Goal: Use online tool/utility: Utilize a website feature to perform a specific function

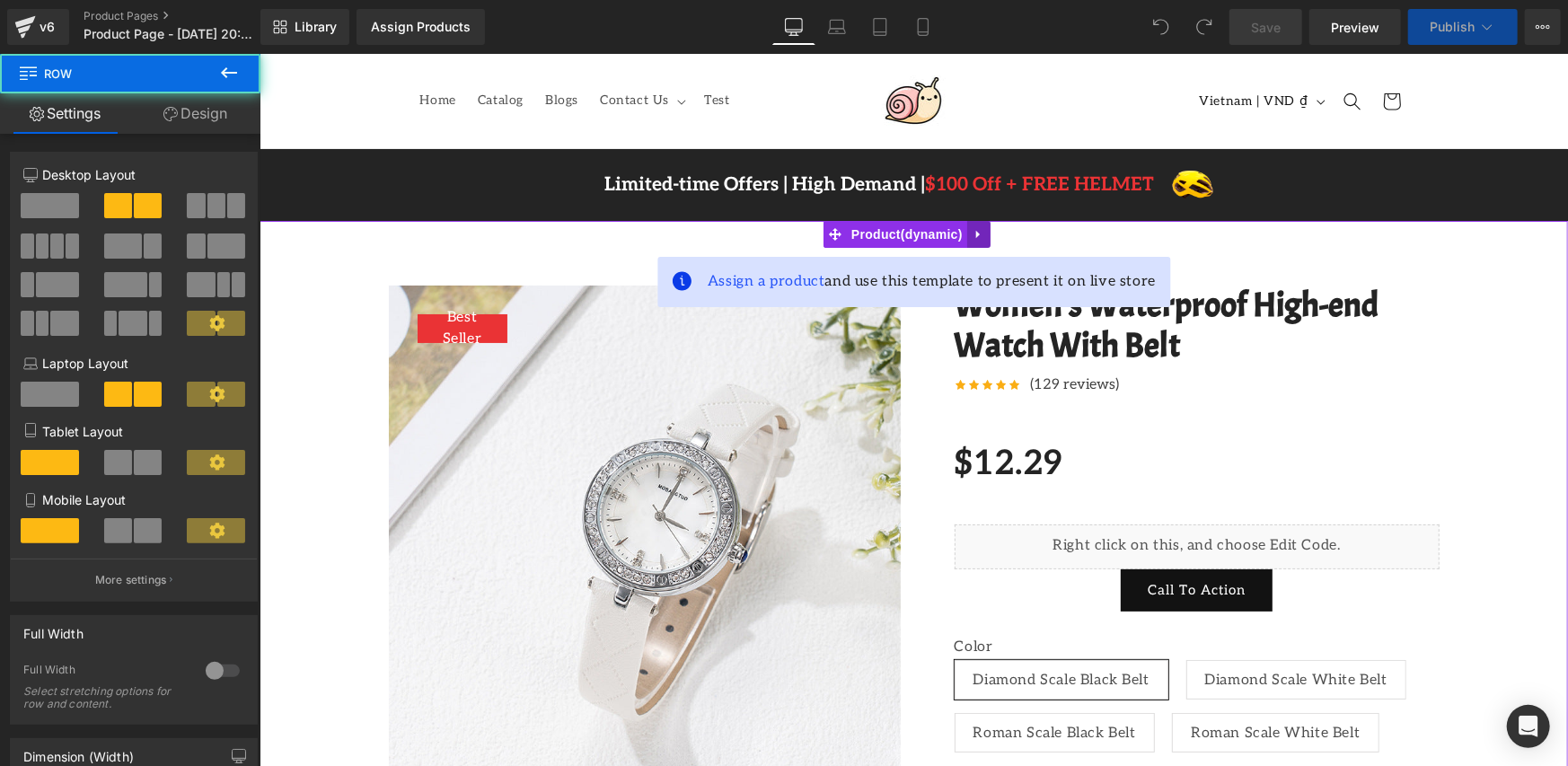
click at [981, 228] on icon at bounding box center [978, 233] width 12 height 13
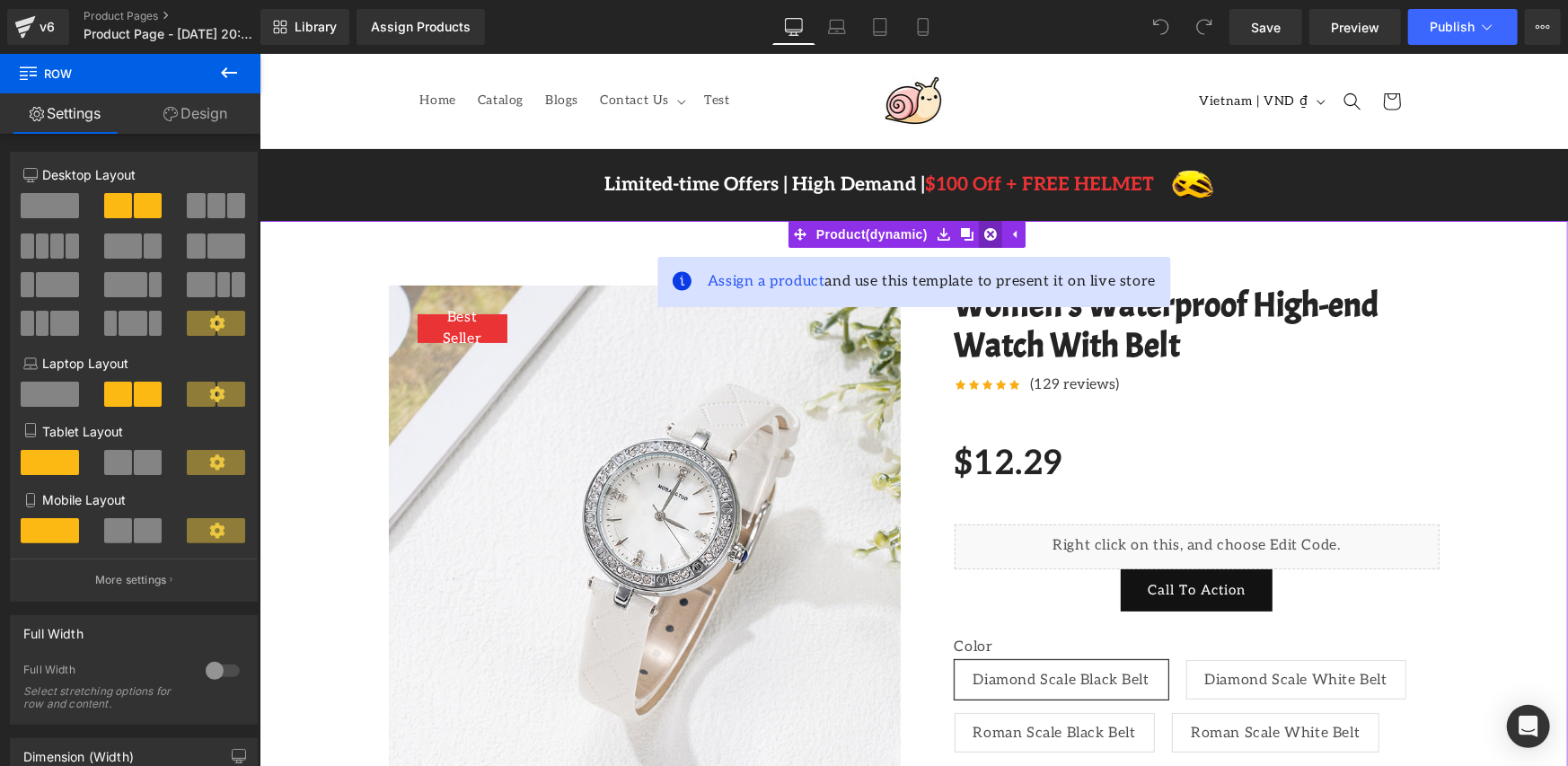
click at [993, 235] on icon at bounding box center [989, 233] width 12 height 13
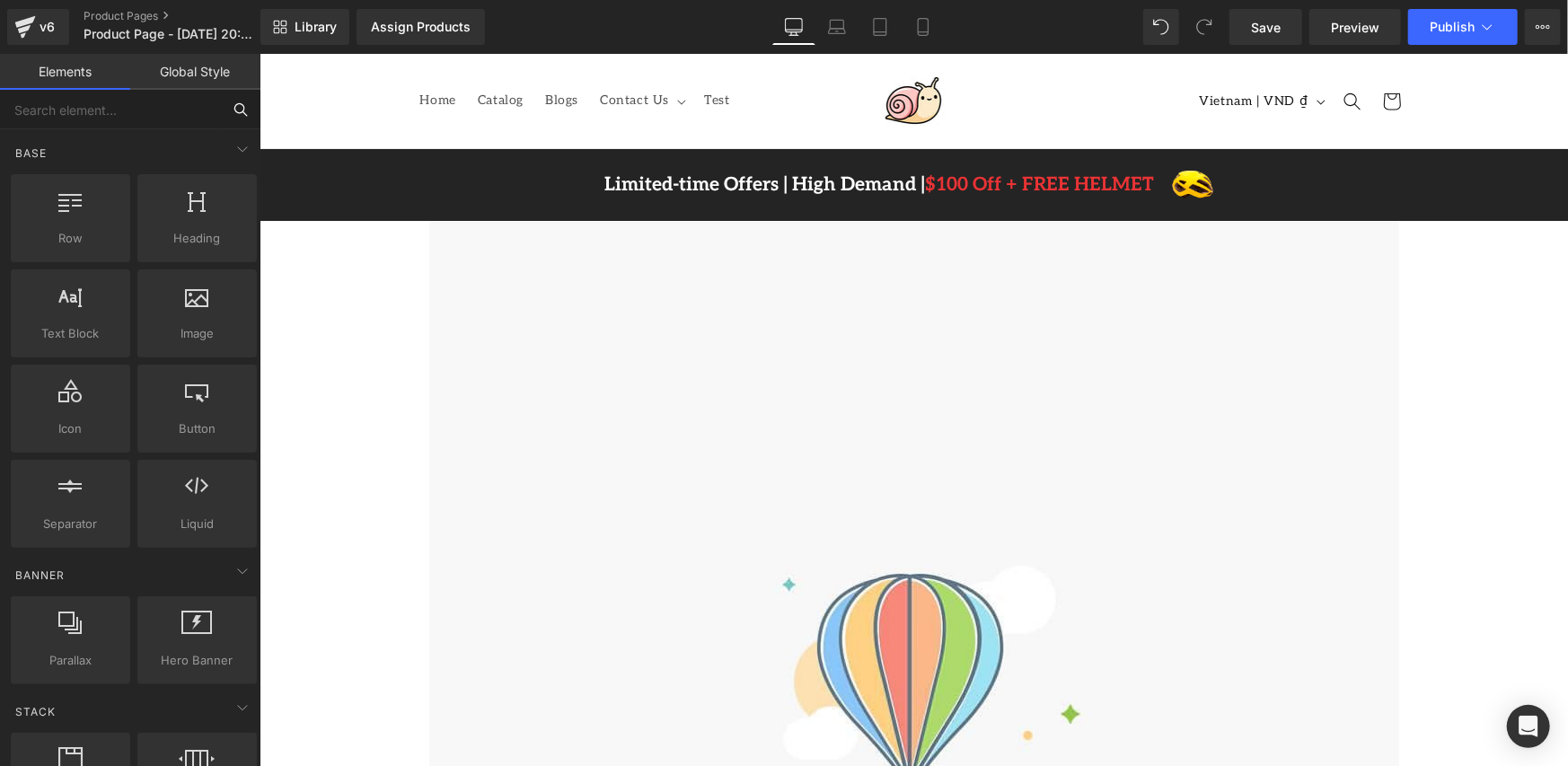
click at [185, 108] on input "text" at bounding box center [110, 109] width 221 height 39
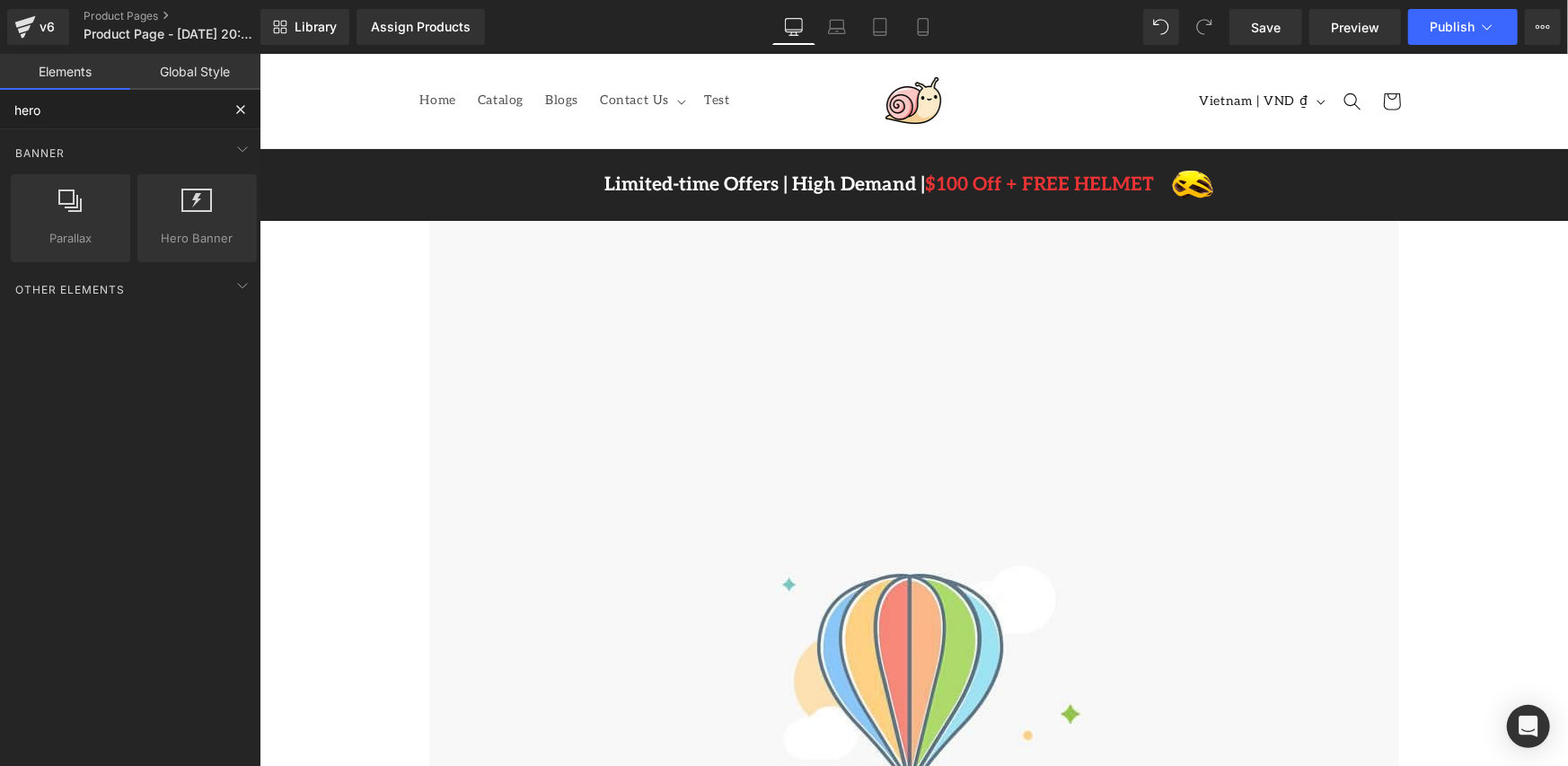
type input "hero"
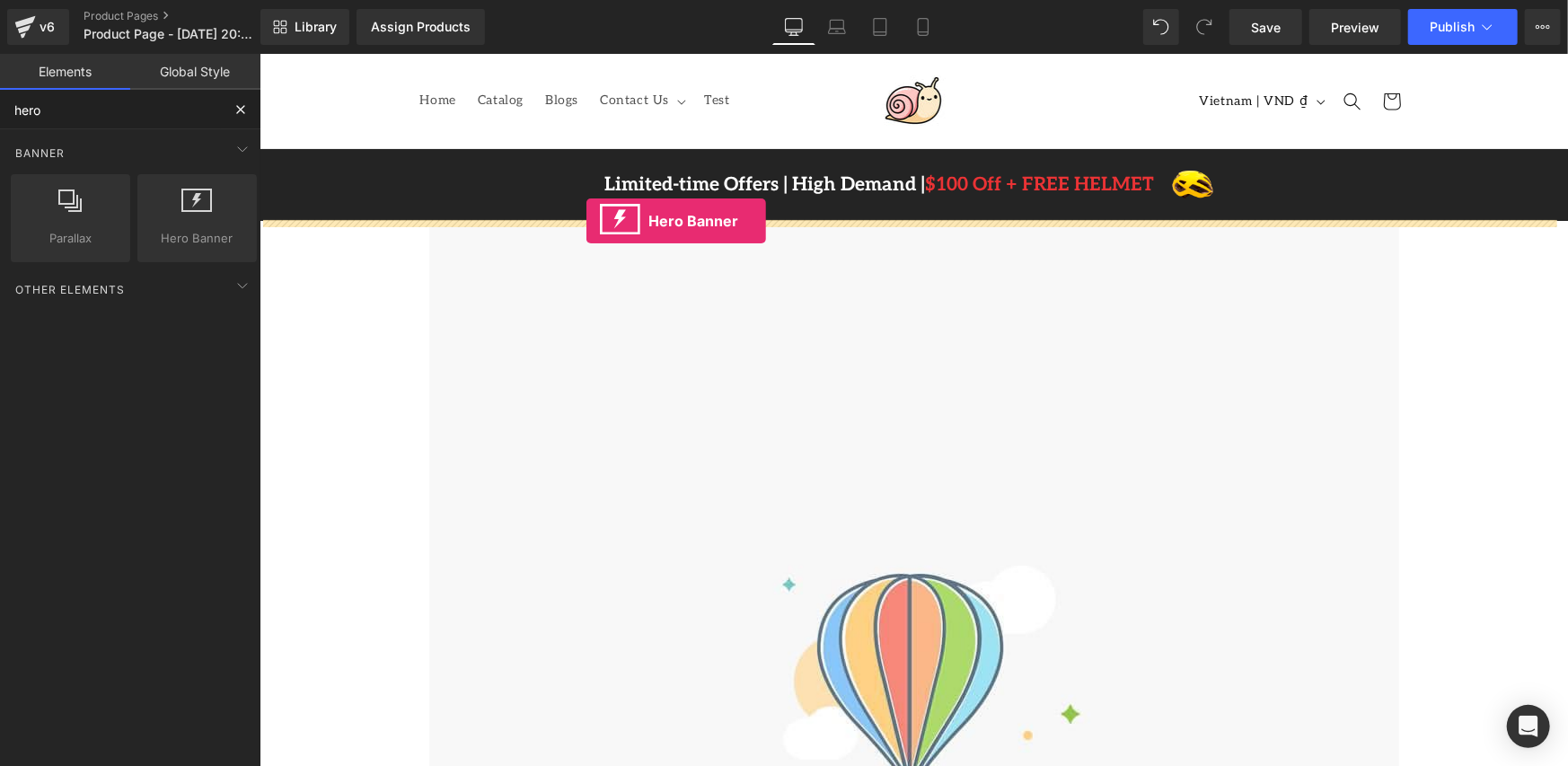
drag, startPoint x: 450, startPoint y: 269, endPoint x: 585, endPoint y: 220, distance: 143.6
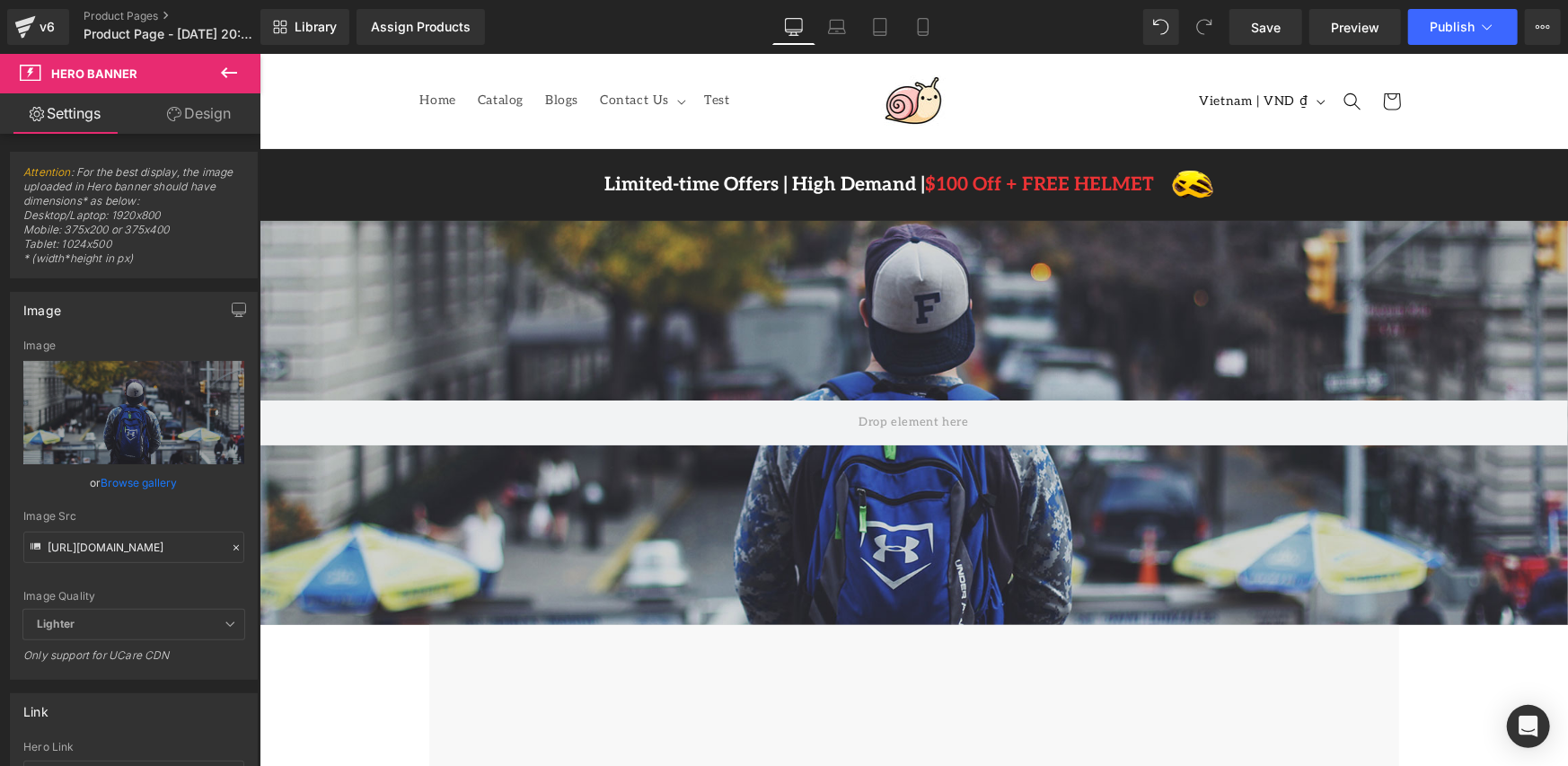
click at [222, 74] on icon at bounding box center [229, 72] width 16 height 11
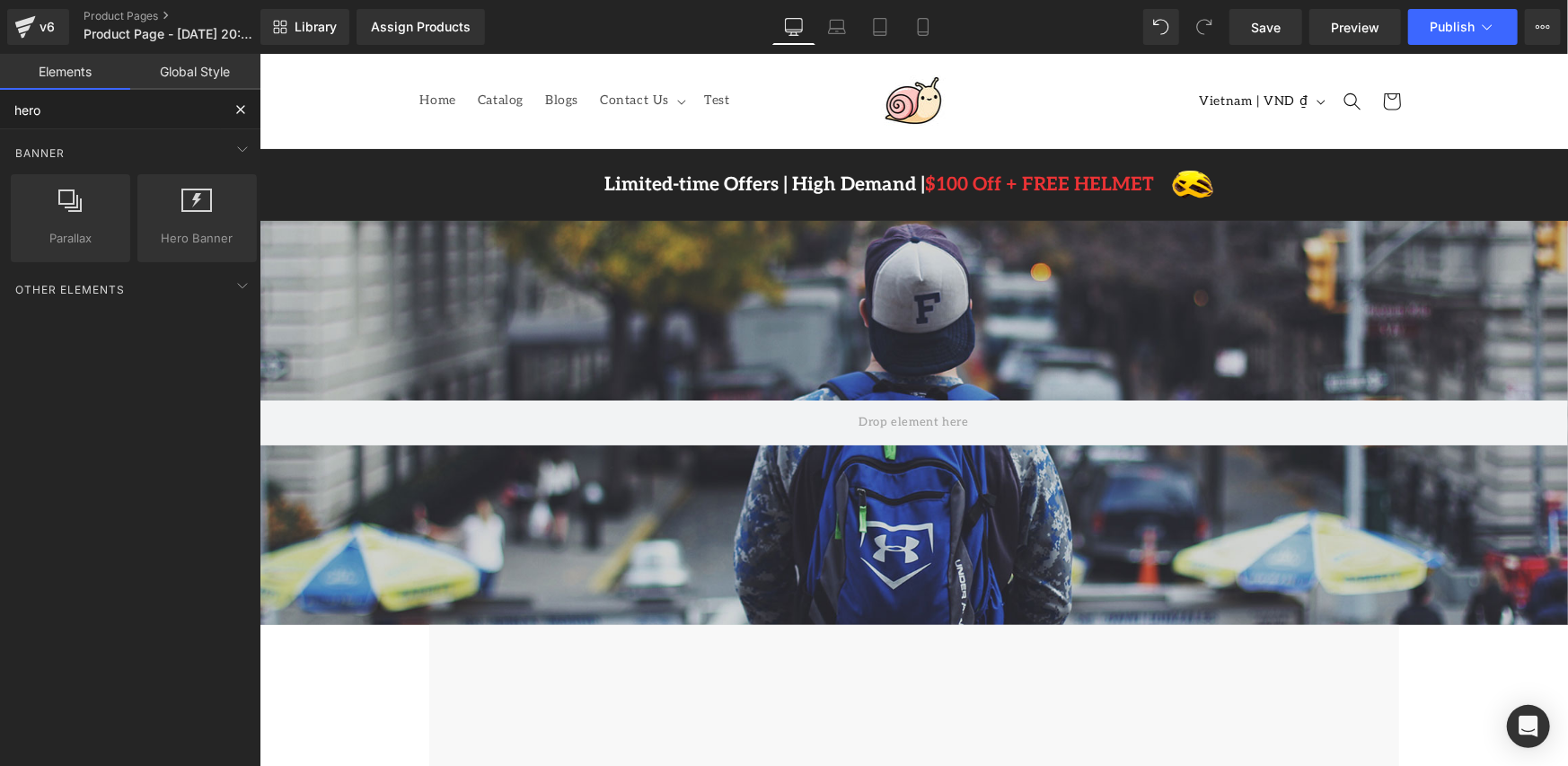
click at [166, 109] on input "hero" at bounding box center [110, 109] width 221 height 39
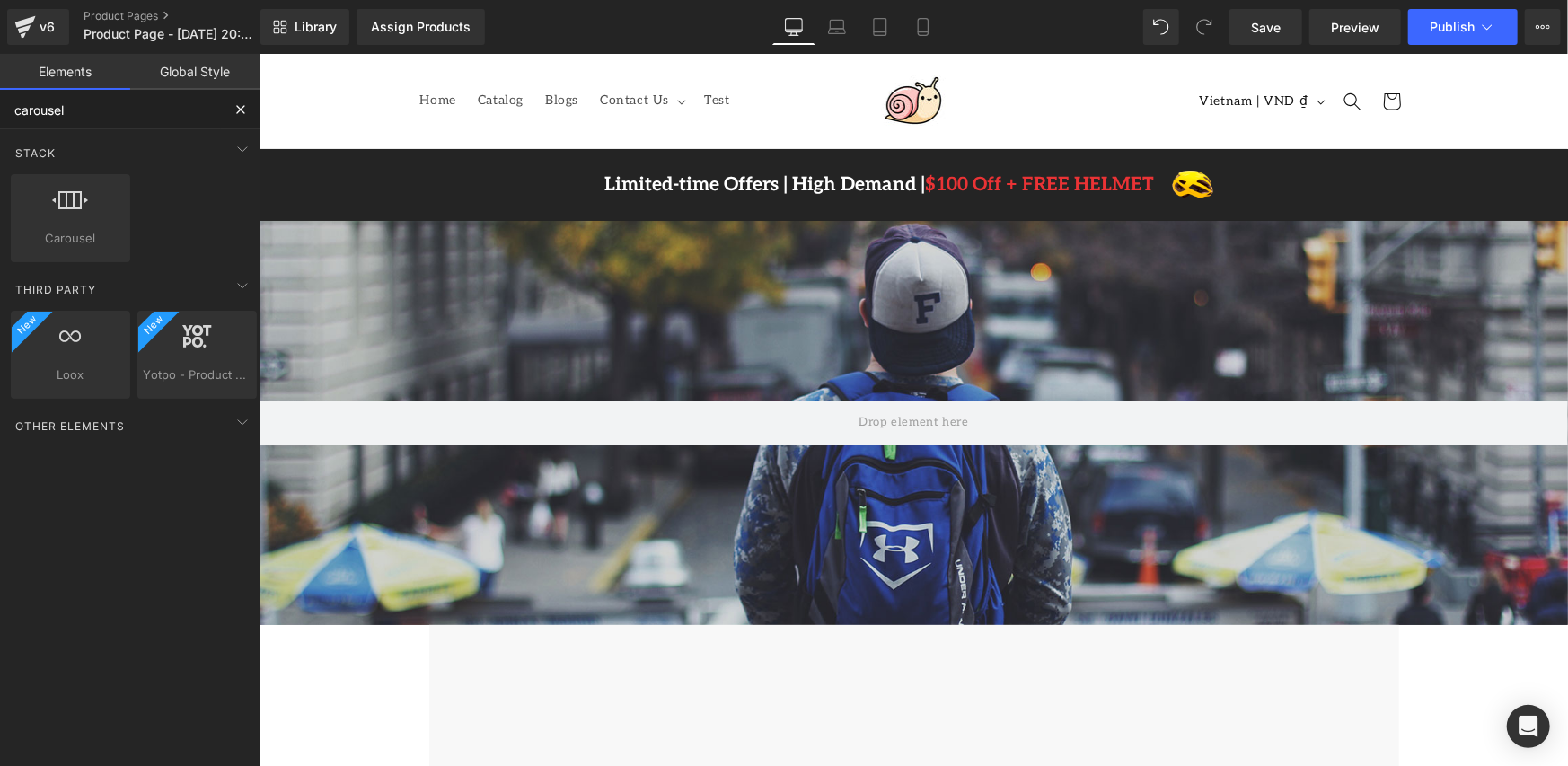
type input "carousel"
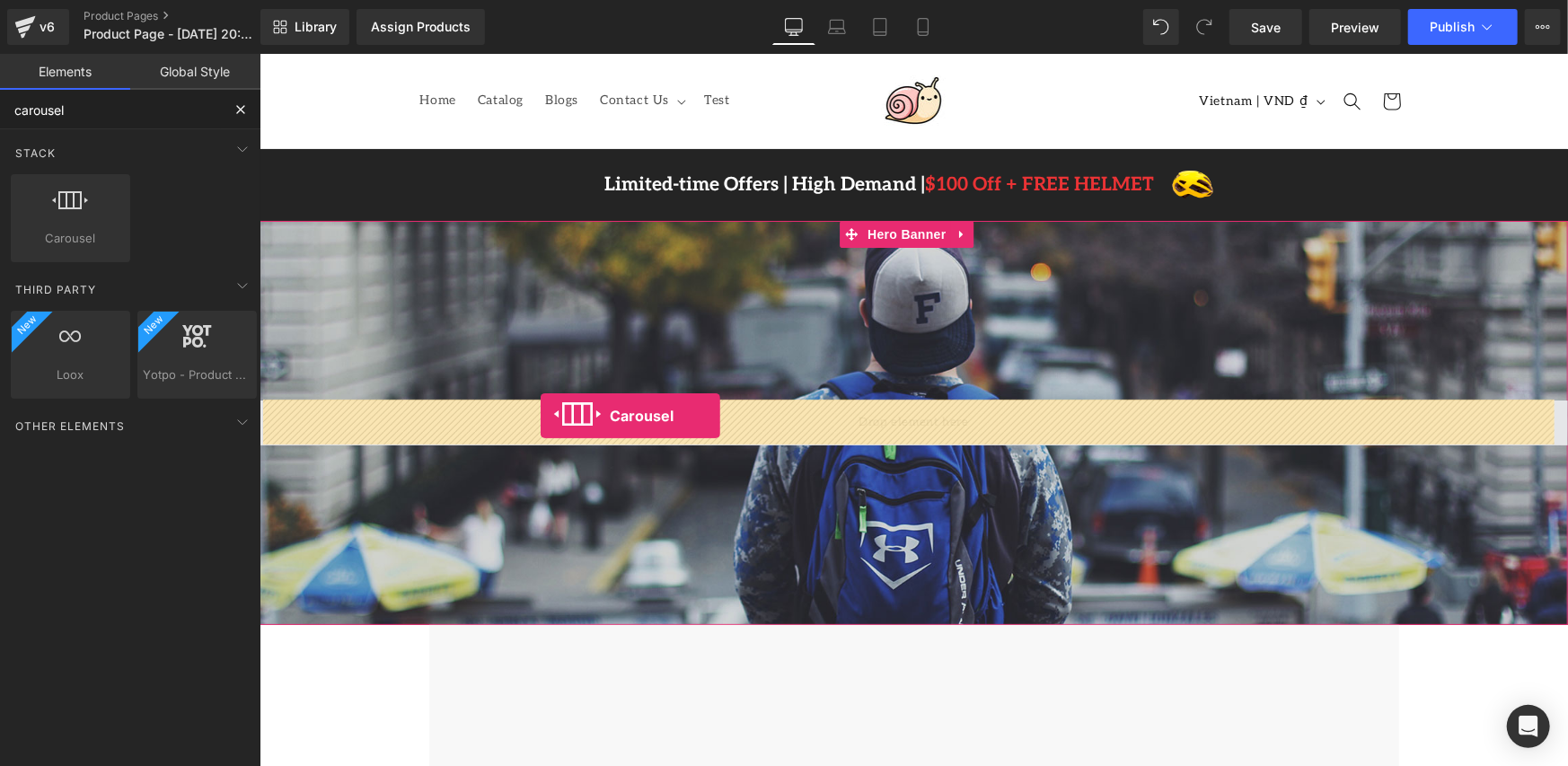
drag, startPoint x: 366, startPoint y: 239, endPoint x: 557, endPoint y: 415, distance: 259.7
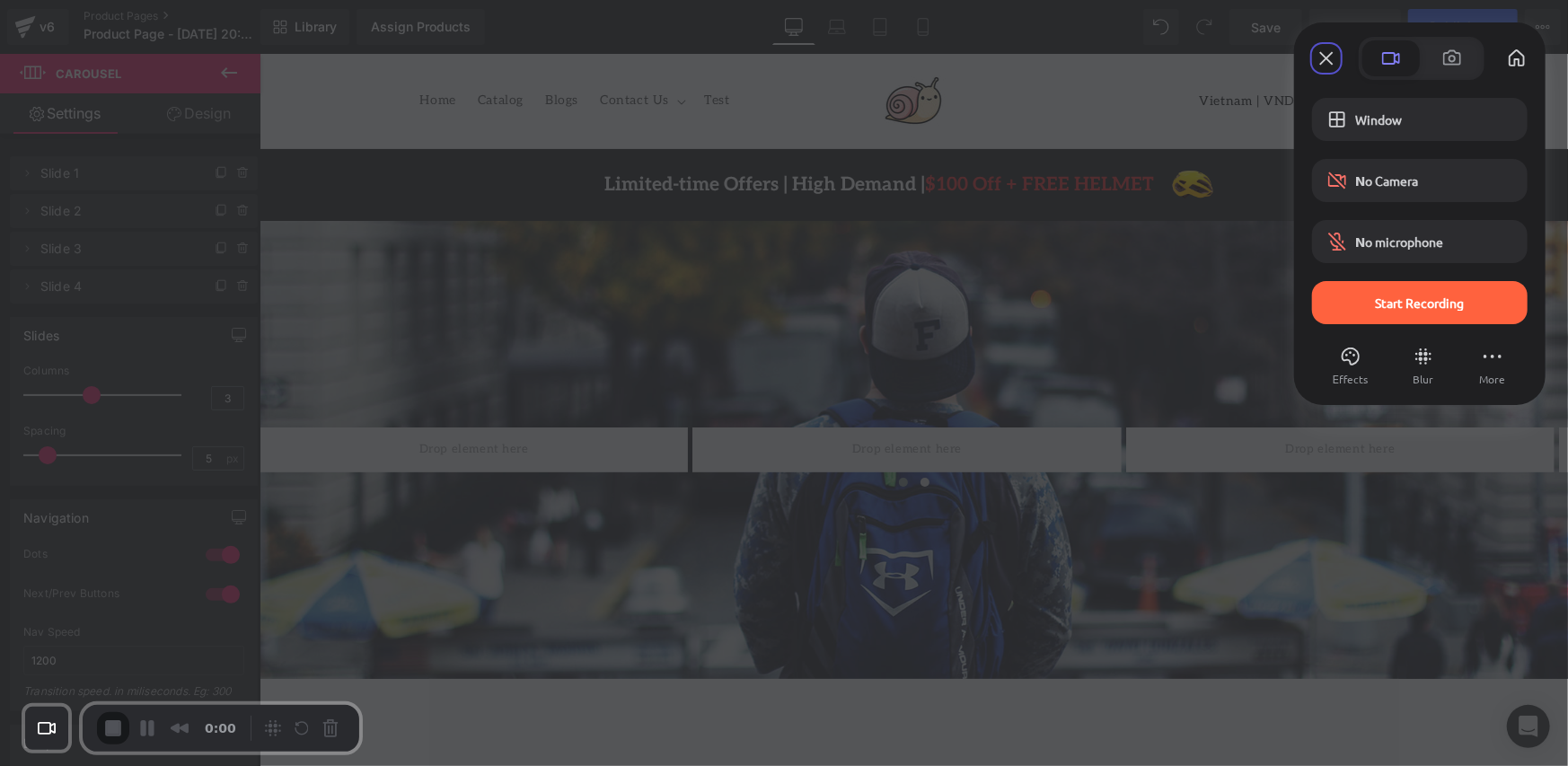
click at [1346, 295] on span "Start Recording" at bounding box center [1420, 303] width 187 height 16
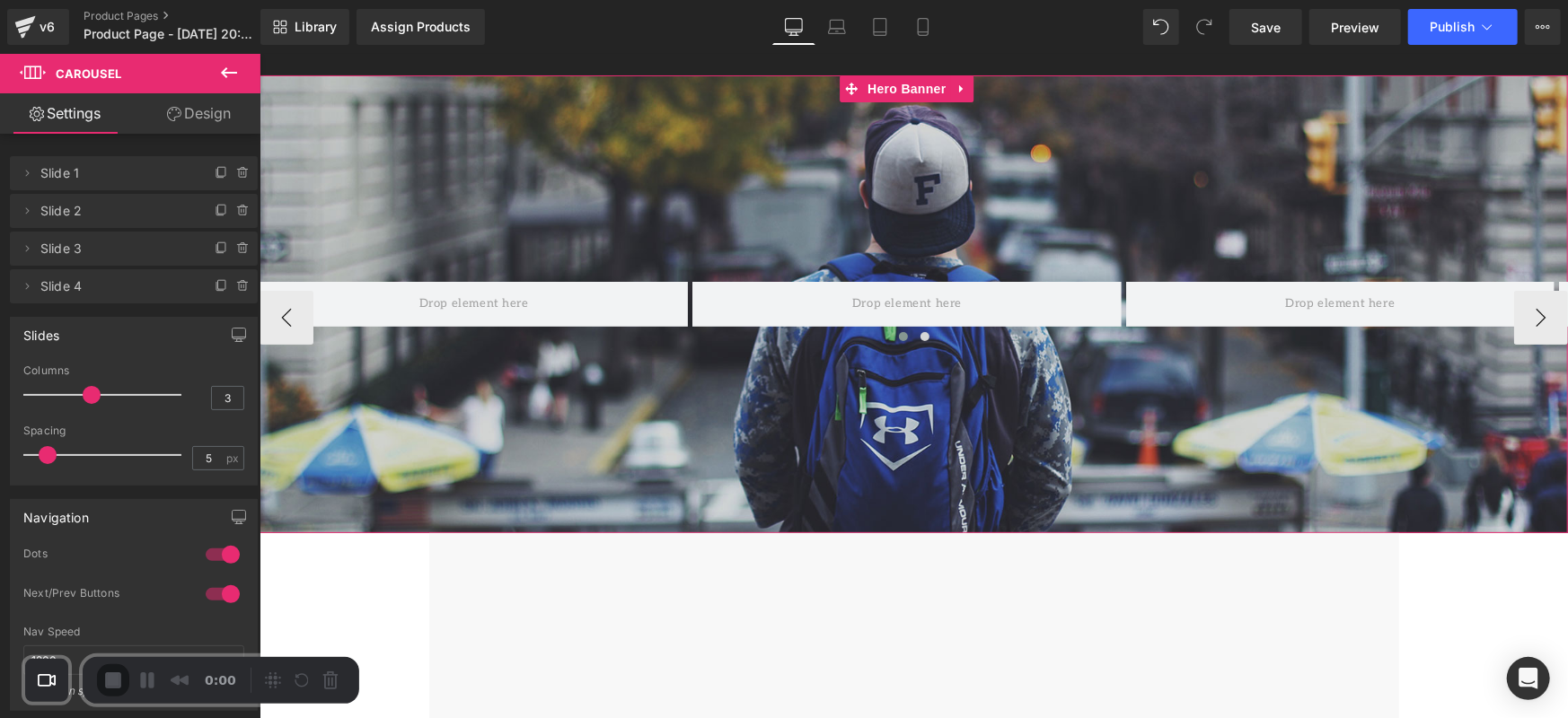
scroll to position [146, 0]
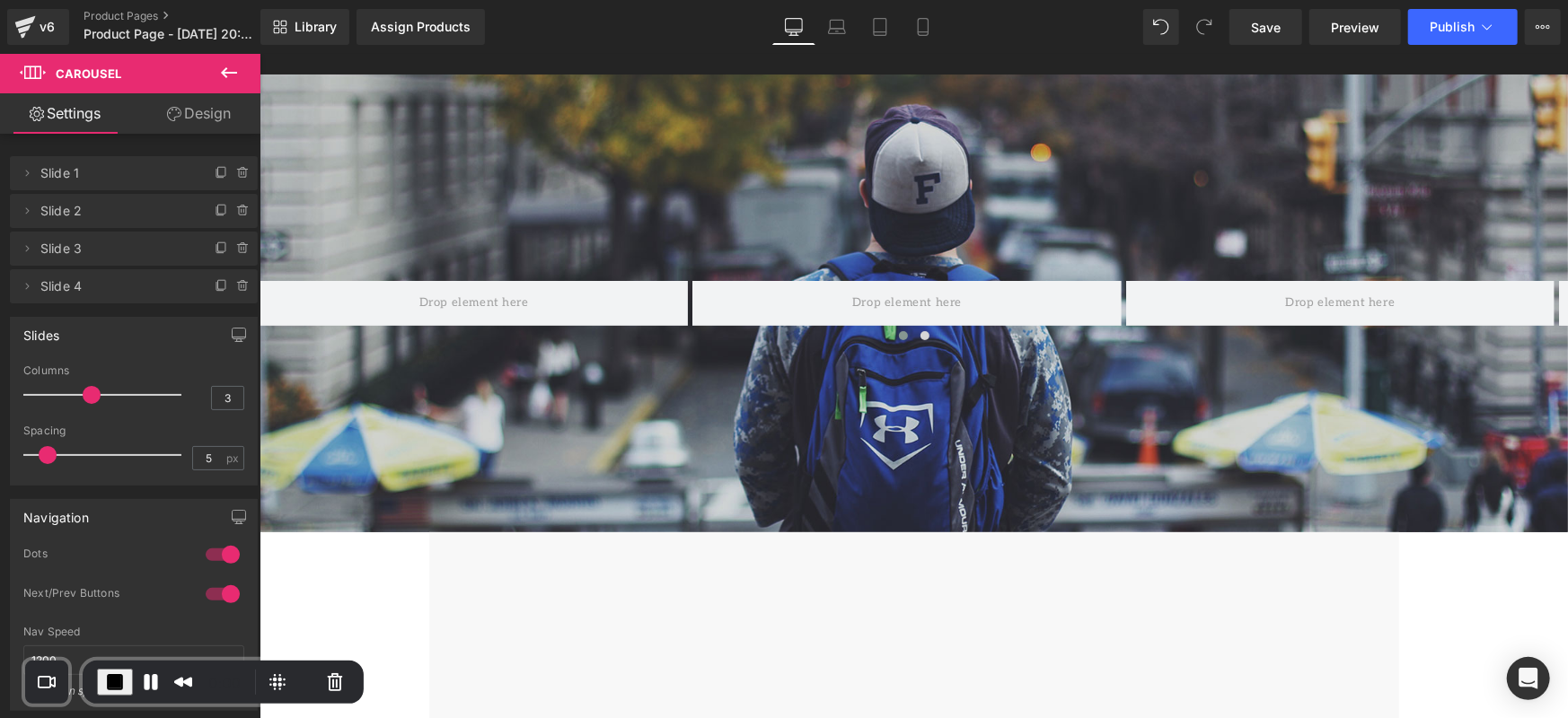
click at [231, 72] on icon at bounding box center [229, 72] width 16 height 11
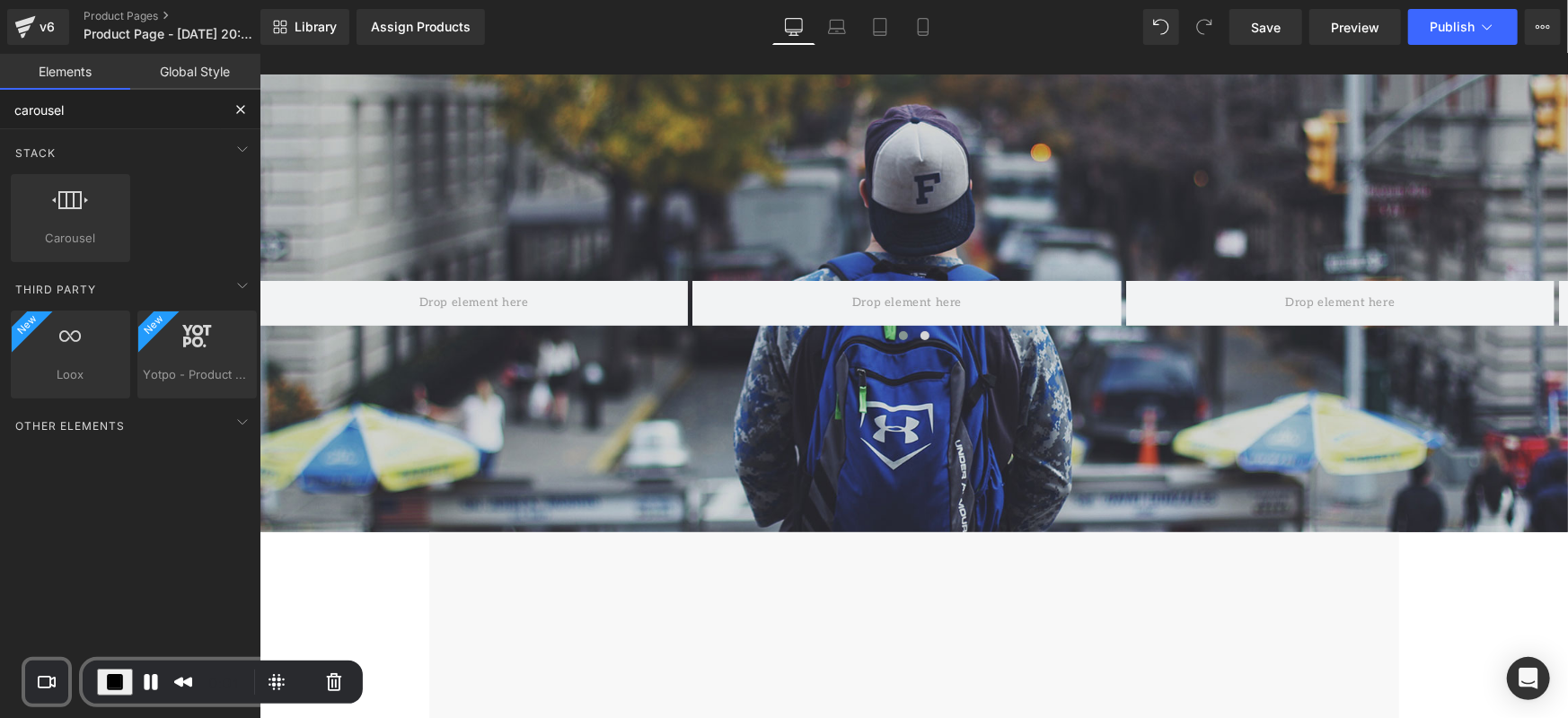
click at [200, 113] on input "carousel" at bounding box center [110, 109] width 221 height 39
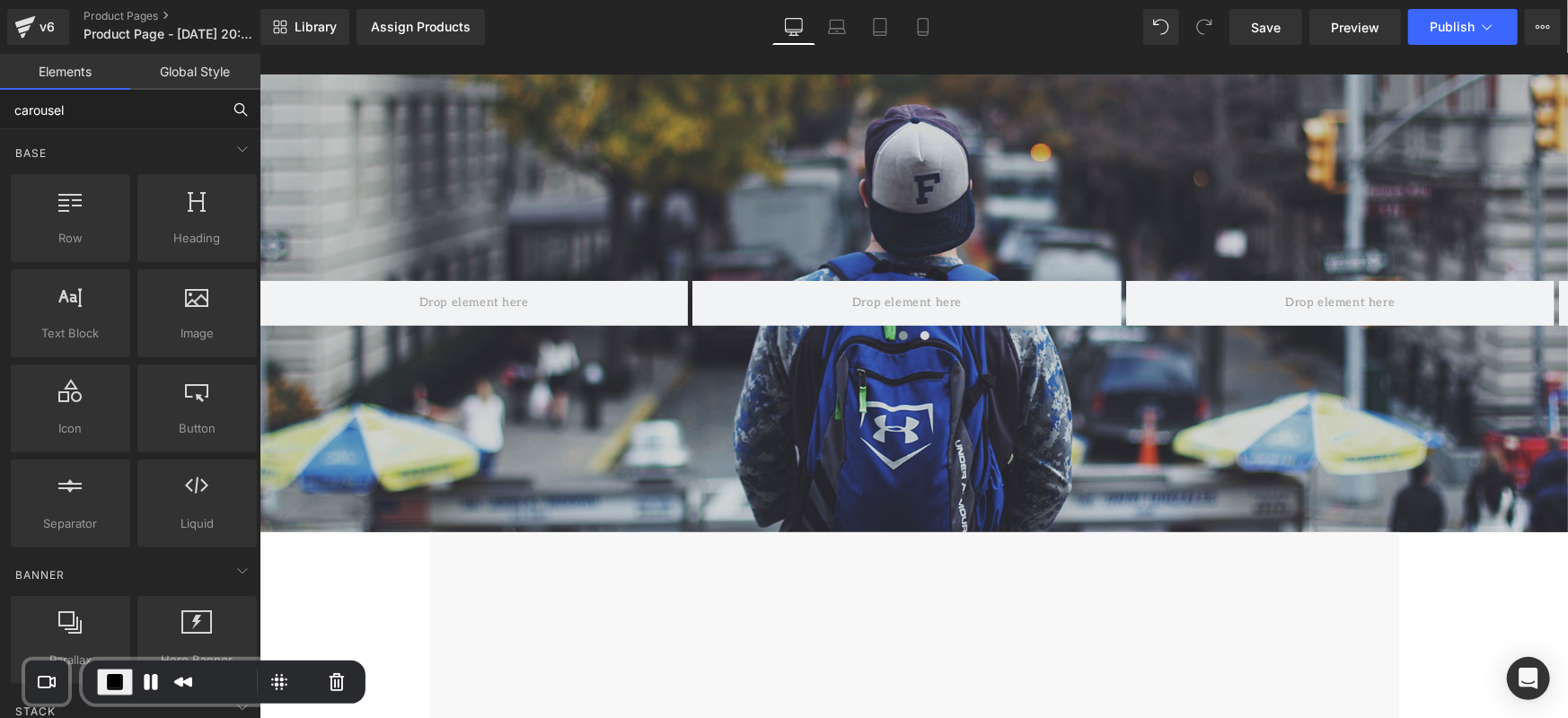
click at [174, 113] on input "carousel" at bounding box center [110, 109] width 221 height 39
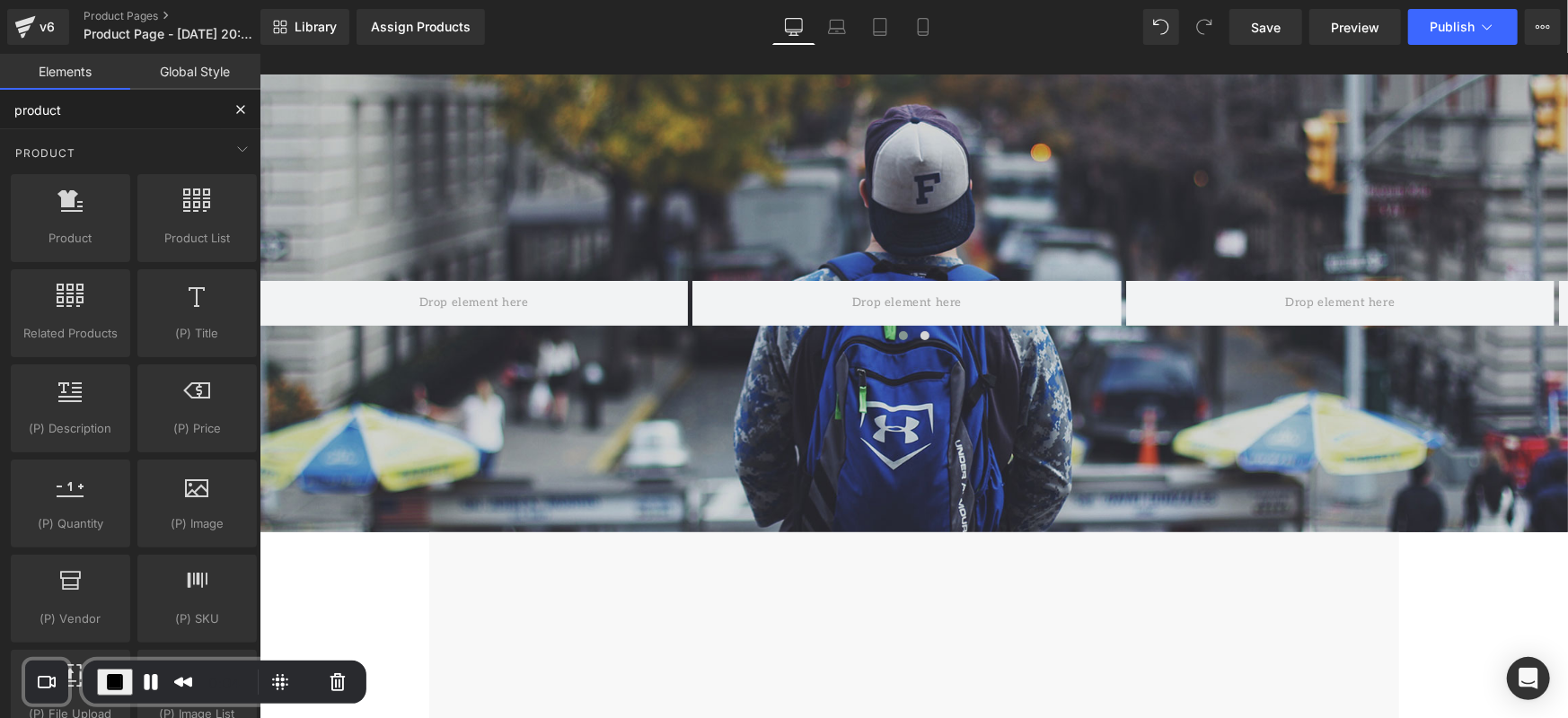
type input "product"
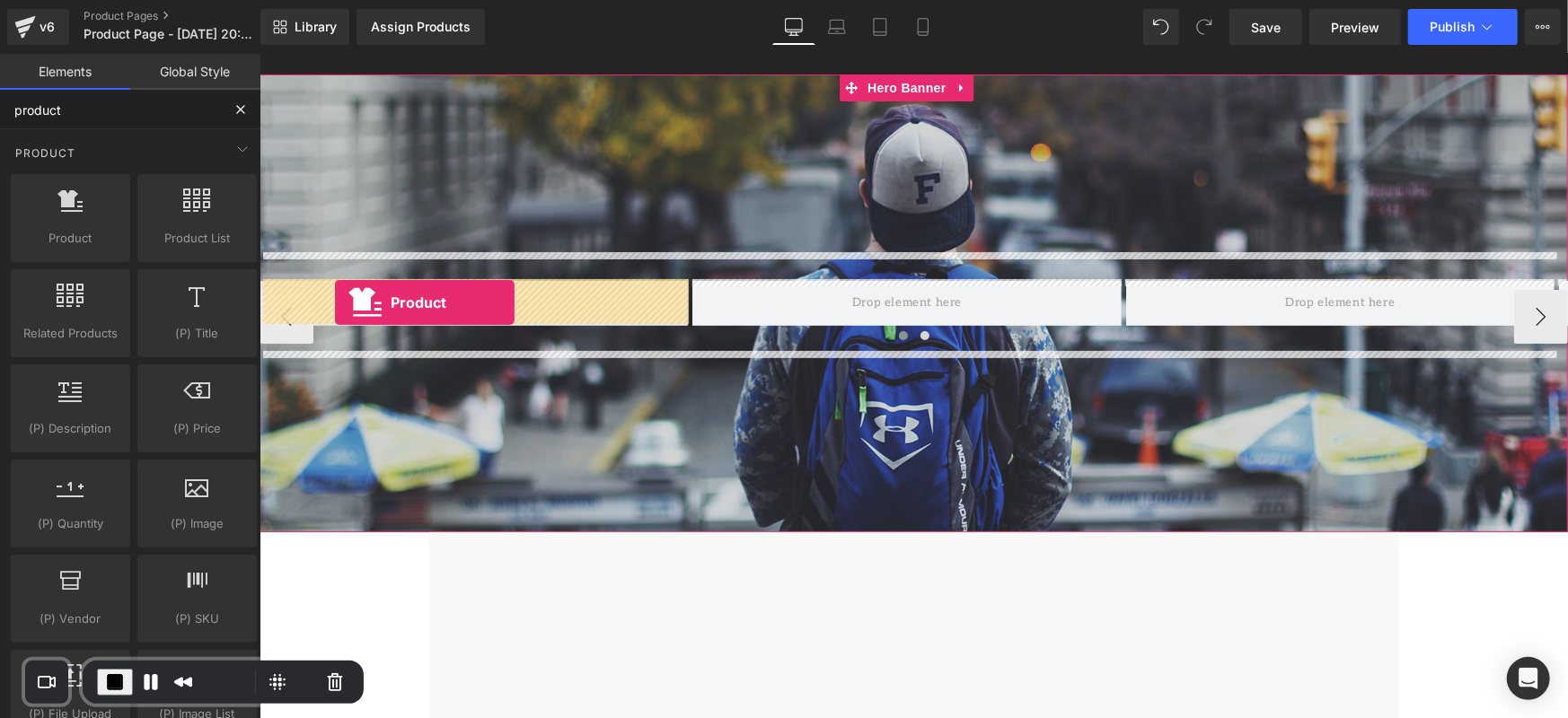
drag, startPoint x: 314, startPoint y: 254, endPoint x: 334, endPoint y: 303, distance: 52.9
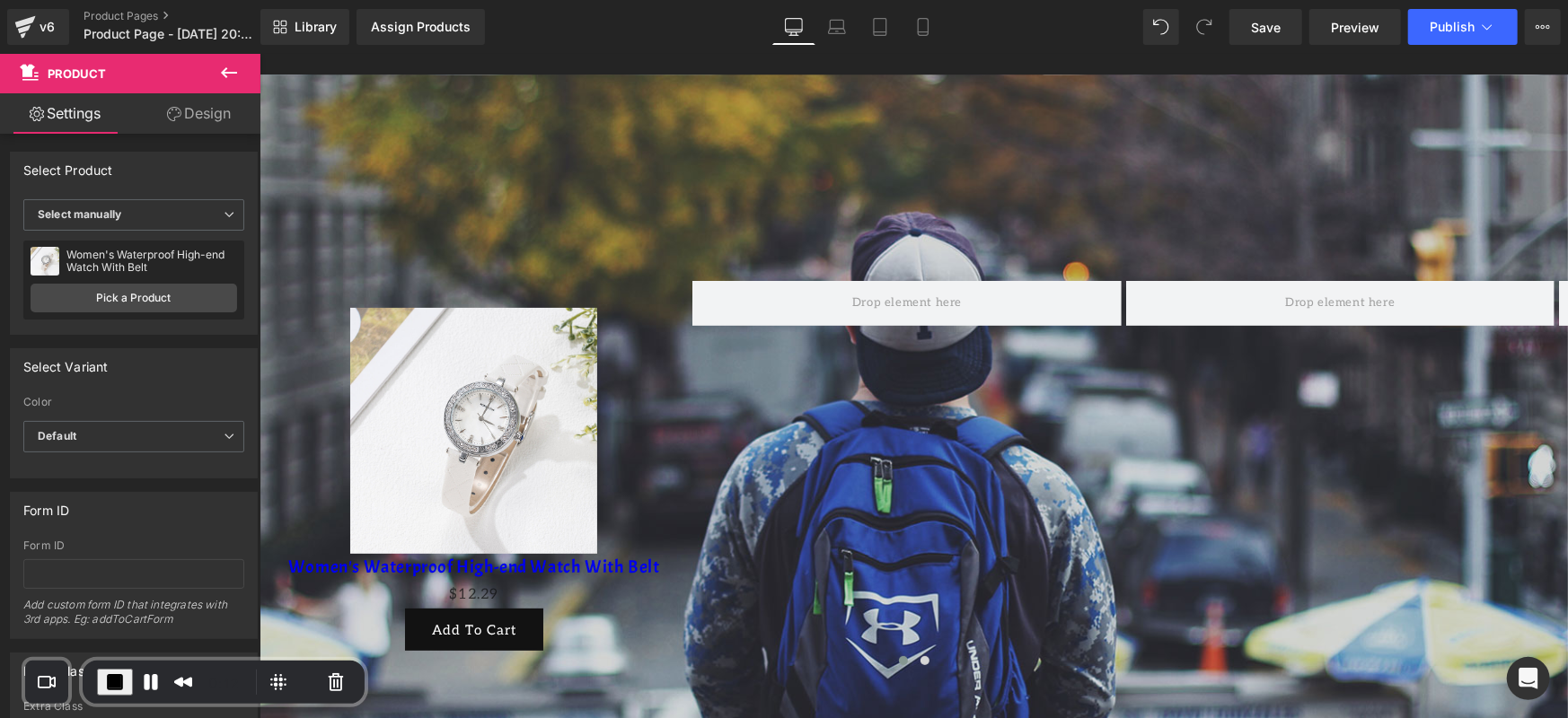
click at [227, 79] on icon at bounding box center [229, 73] width 22 height 22
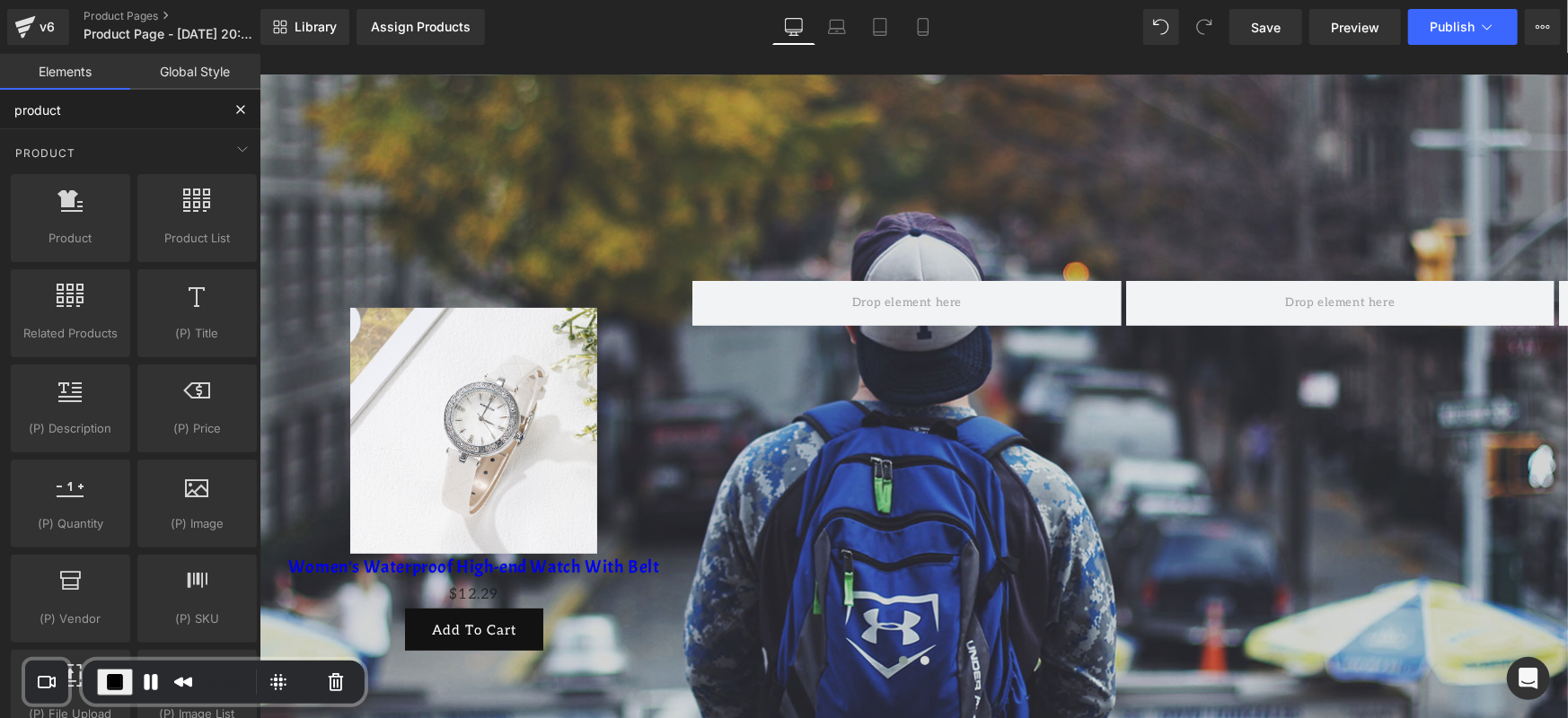
click at [113, 112] on input "product" at bounding box center [110, 109] width 221 height 39
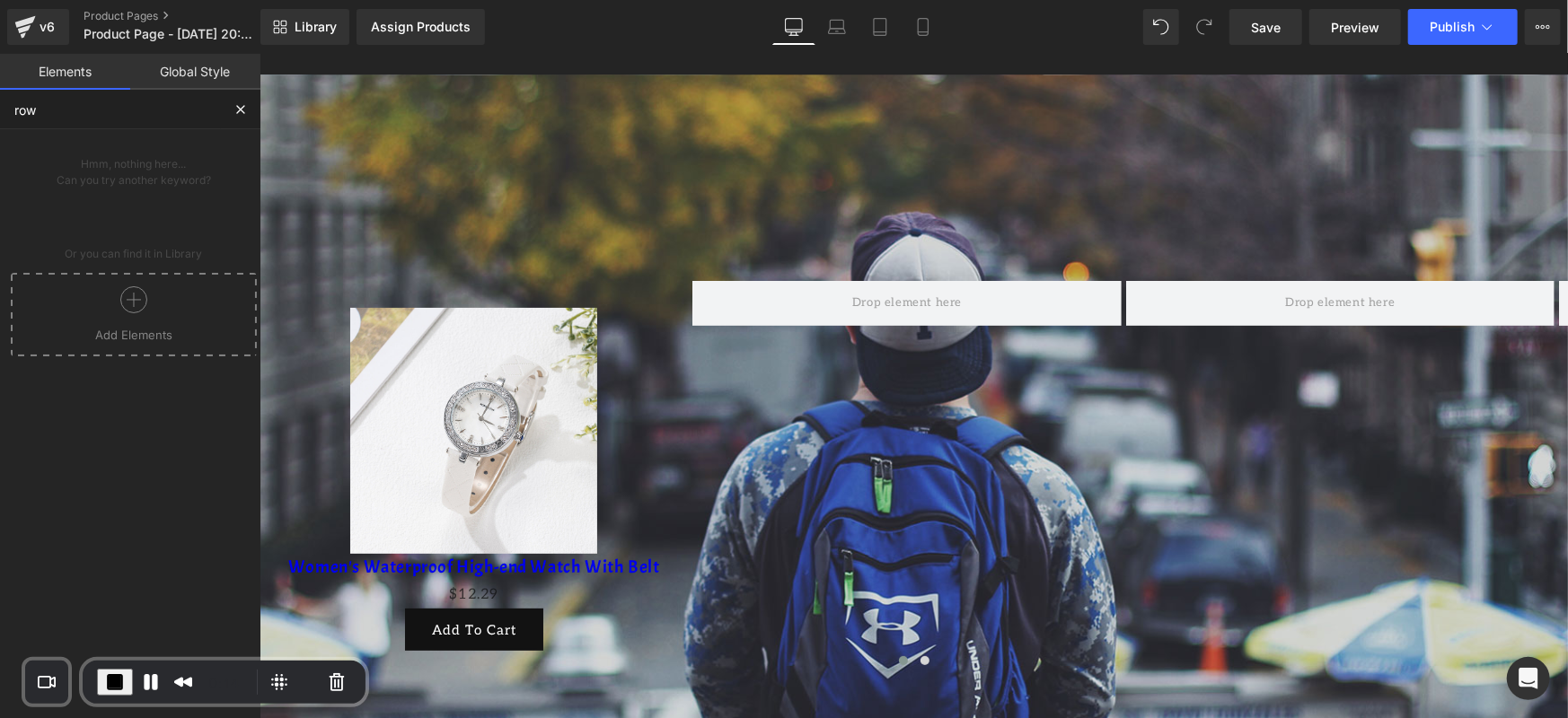
type input "row"
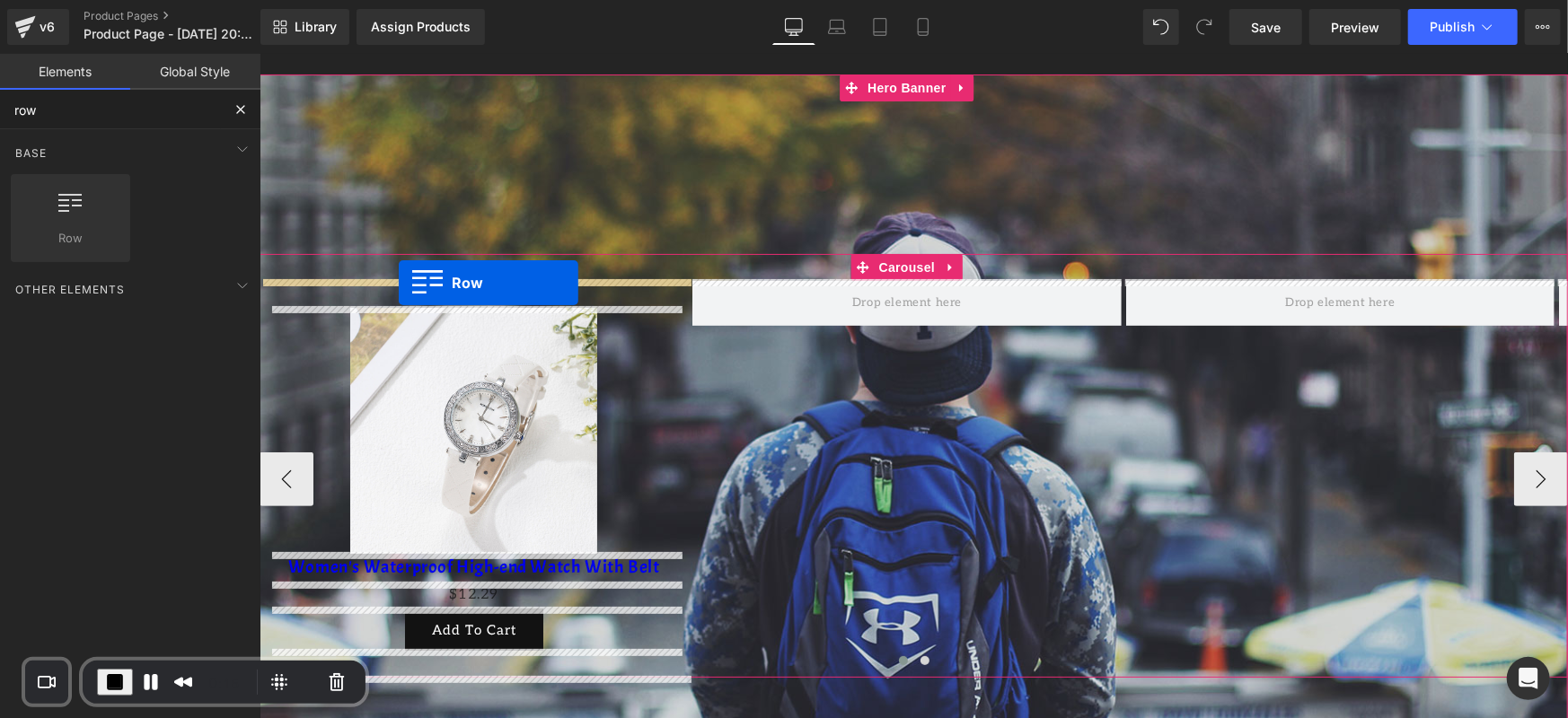
drag, startPoint x: 330, startPoint y: 287, endPoint x: 398, endPoint y: 281, distance: 68.3
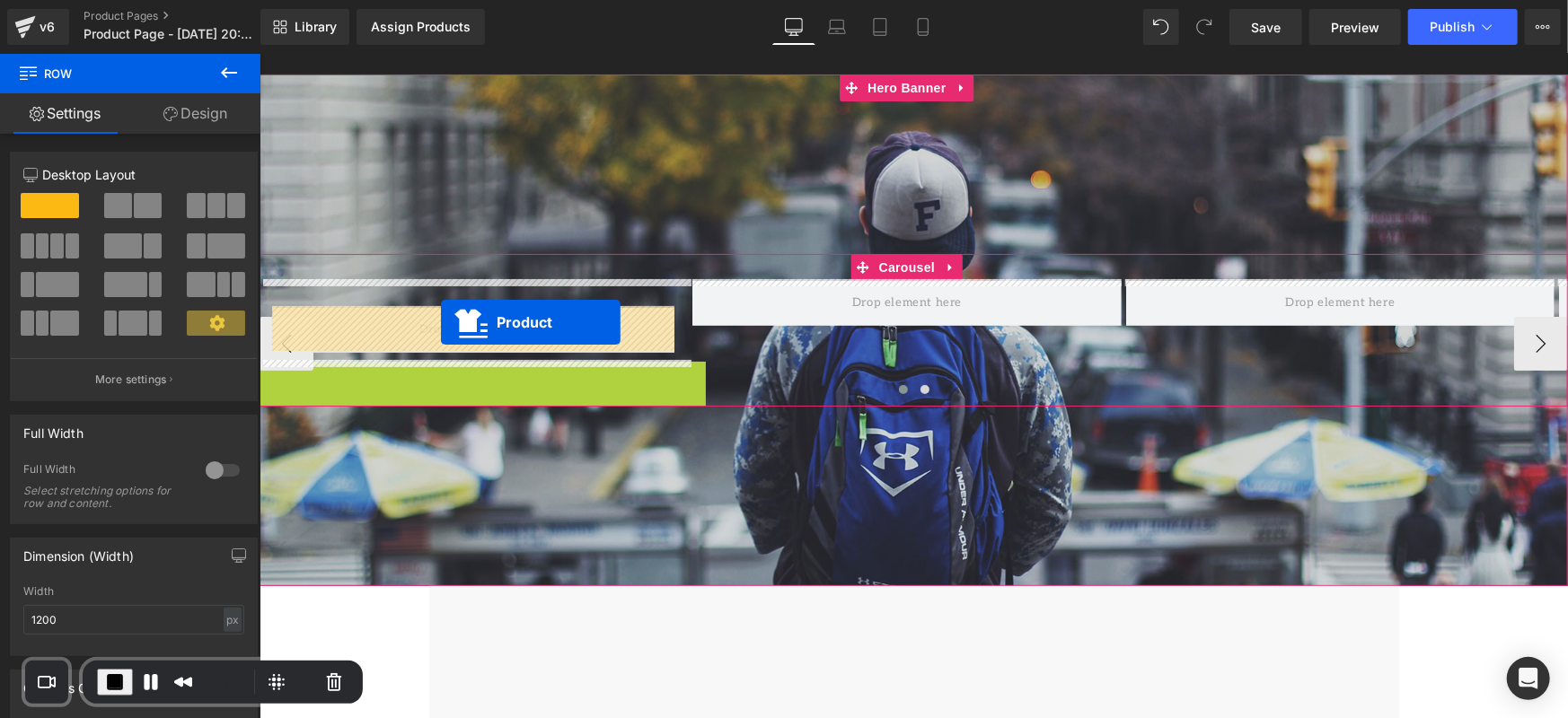
drag, startPoint x: 433, startPoint y: 377, endPoint x: 441, endPoint y: 320, distance: 57.6
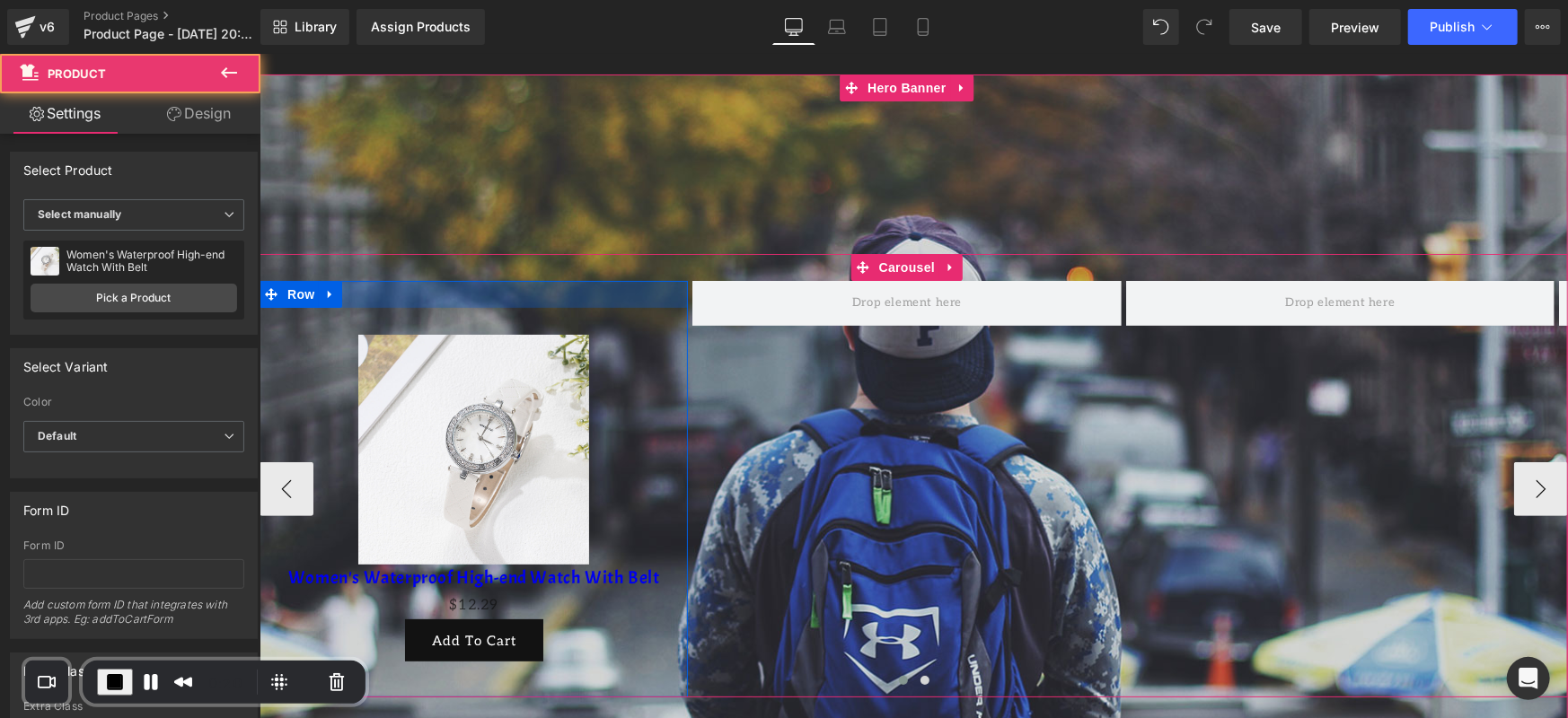
click at [529, 295] on div at bounding box center [472, 294] width 428 height 27
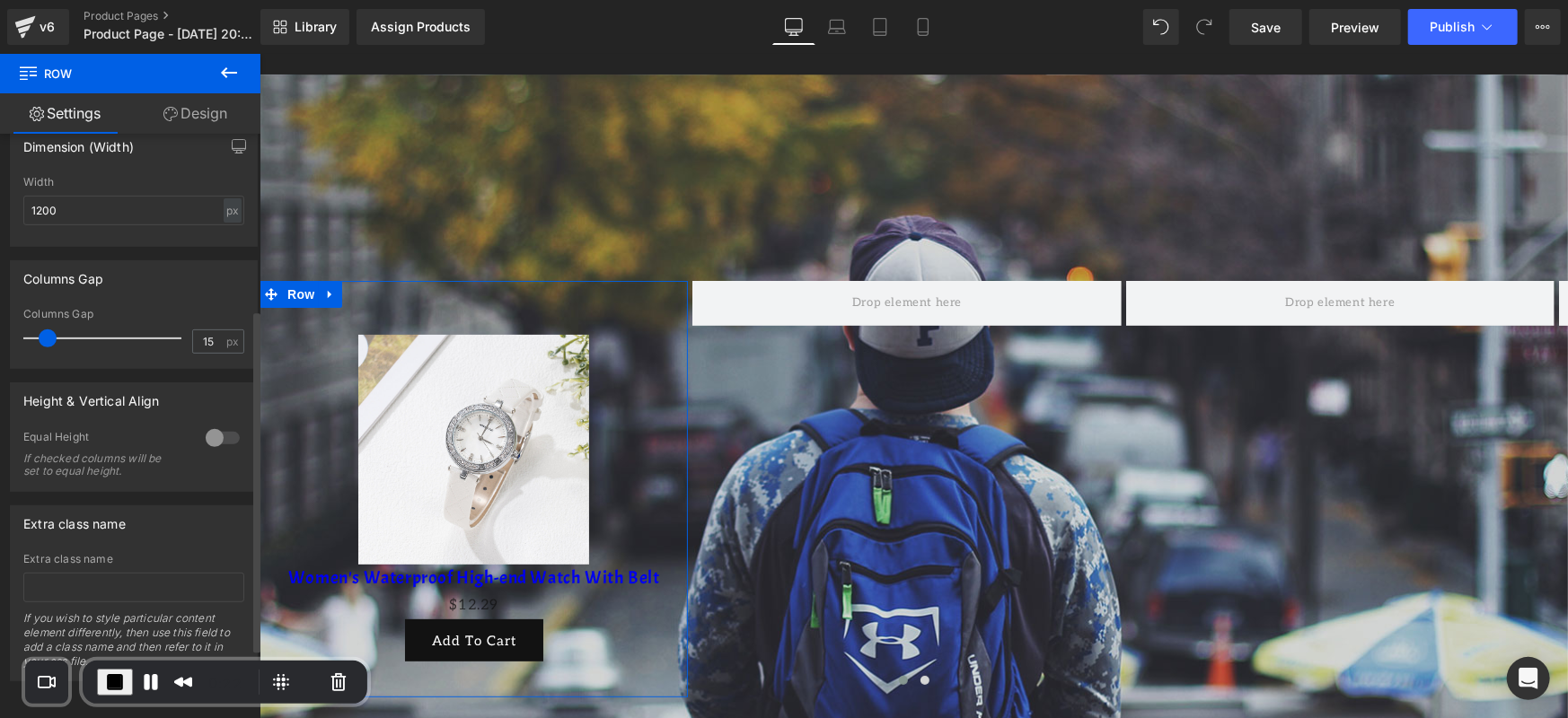
scroll to position [422, 0]
click at [213, 99] on link "Design" at bounding box center [195, 114] width 130 height 40
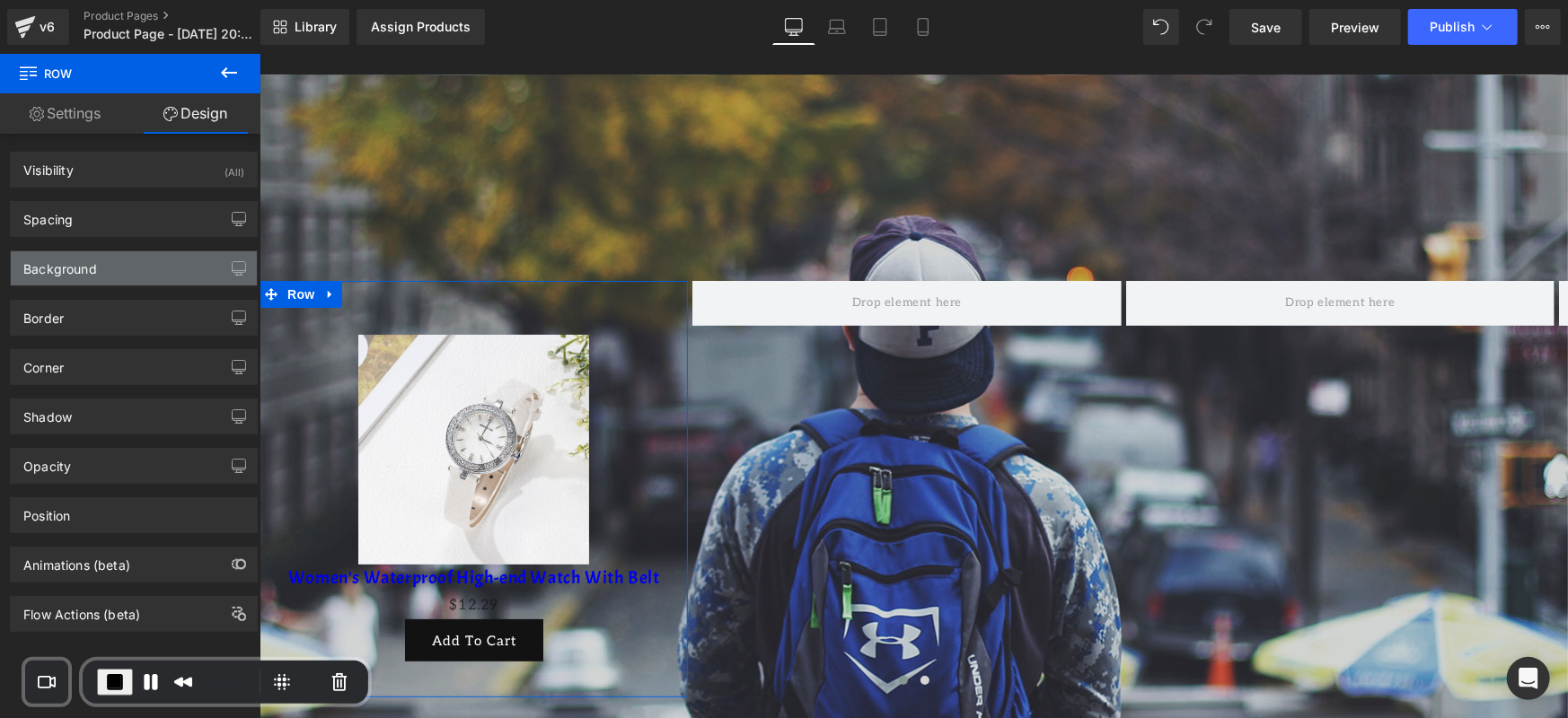
click at [123, 278] on div "Background" at bounding box center [133, 269] width 246 height 34
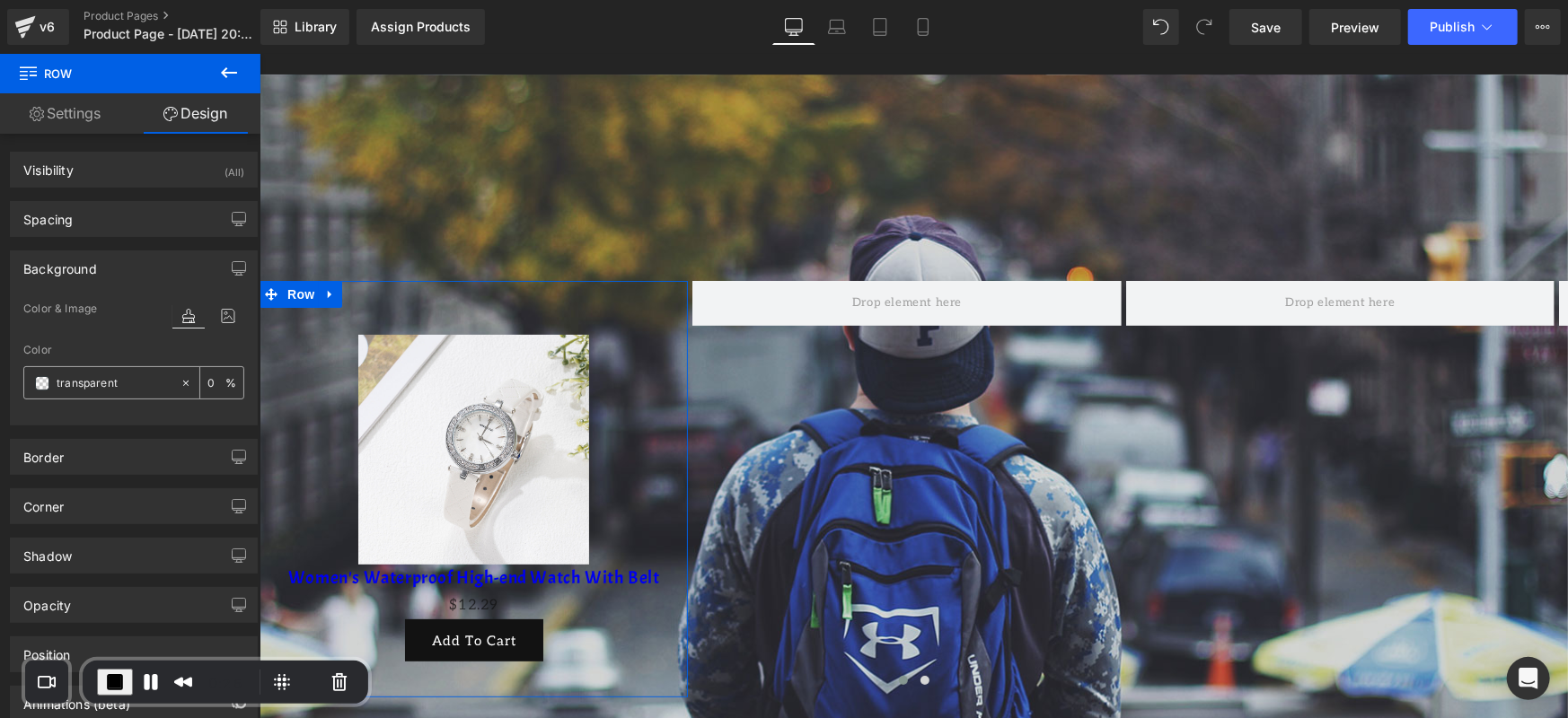
click at [44, 383] on span at bounding box center [42, 383] width 14 height 14
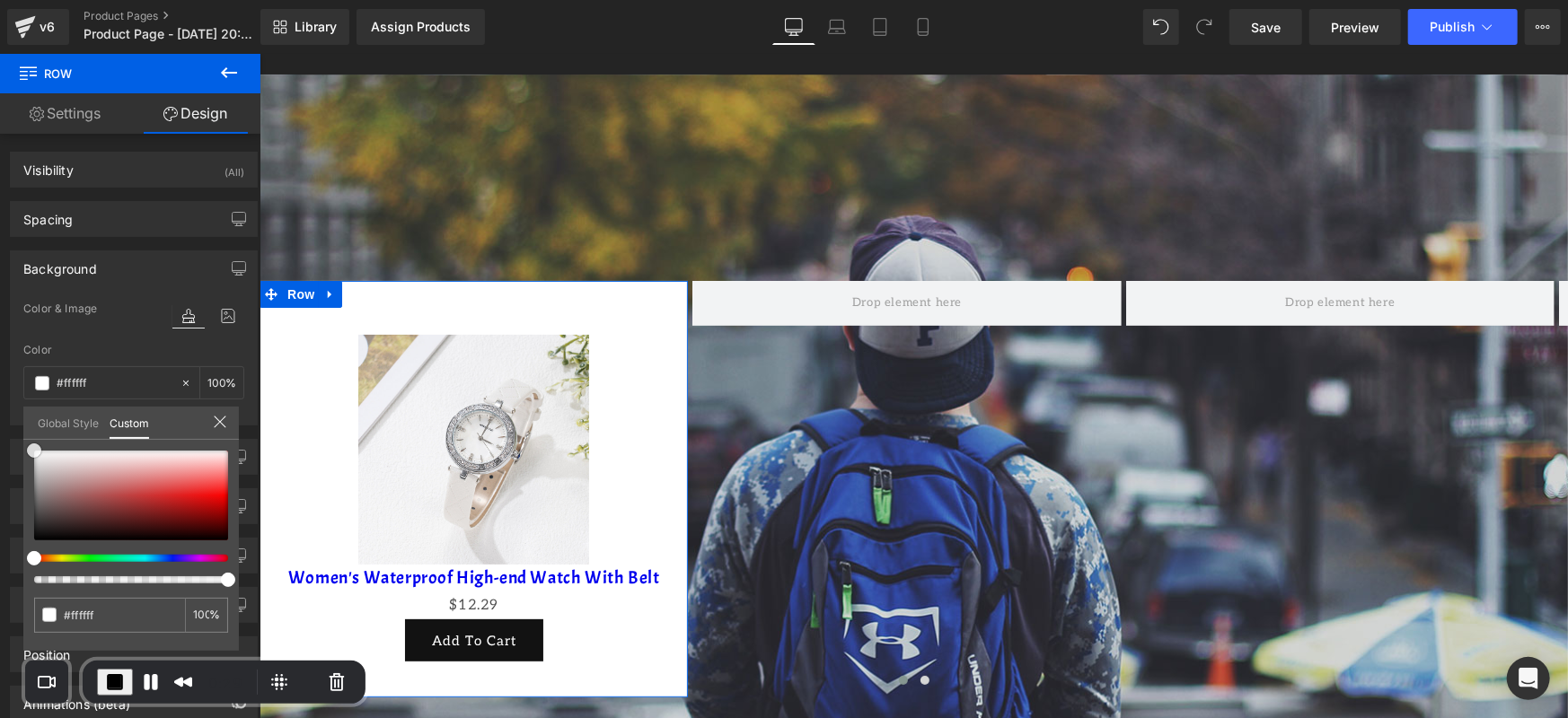
drag, startPoint x: 34, startPoint y: 540, endPoint x: 33, endPoint y: 439, distance: 101.0
click at [33, 439] on div "transparent 0 %" at bounding box center [130, 450] width 216 height 22
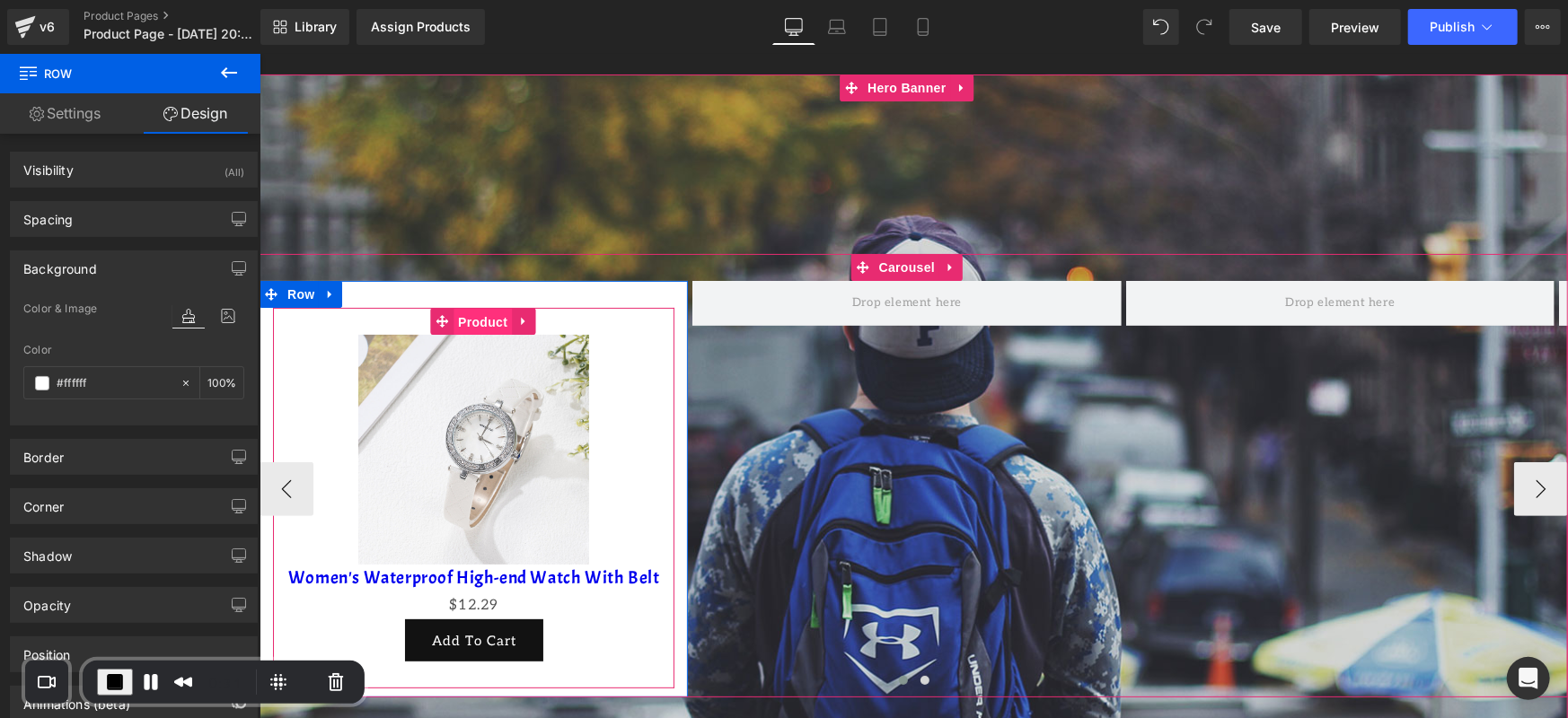
click at [489, 317] on span "Product" at bounding box center [482, 322] width 58 height 27
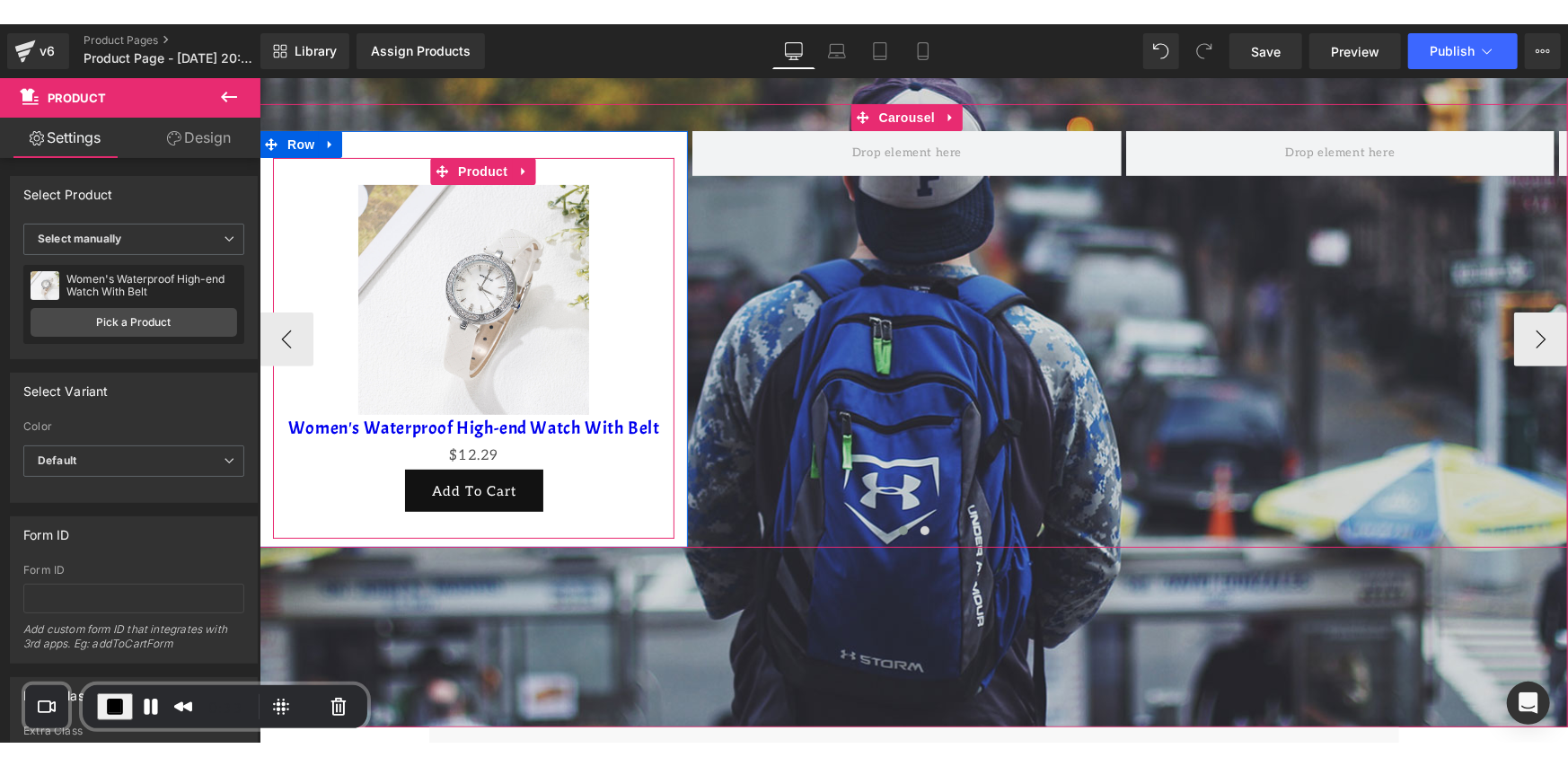
scroll to position [320, 0]
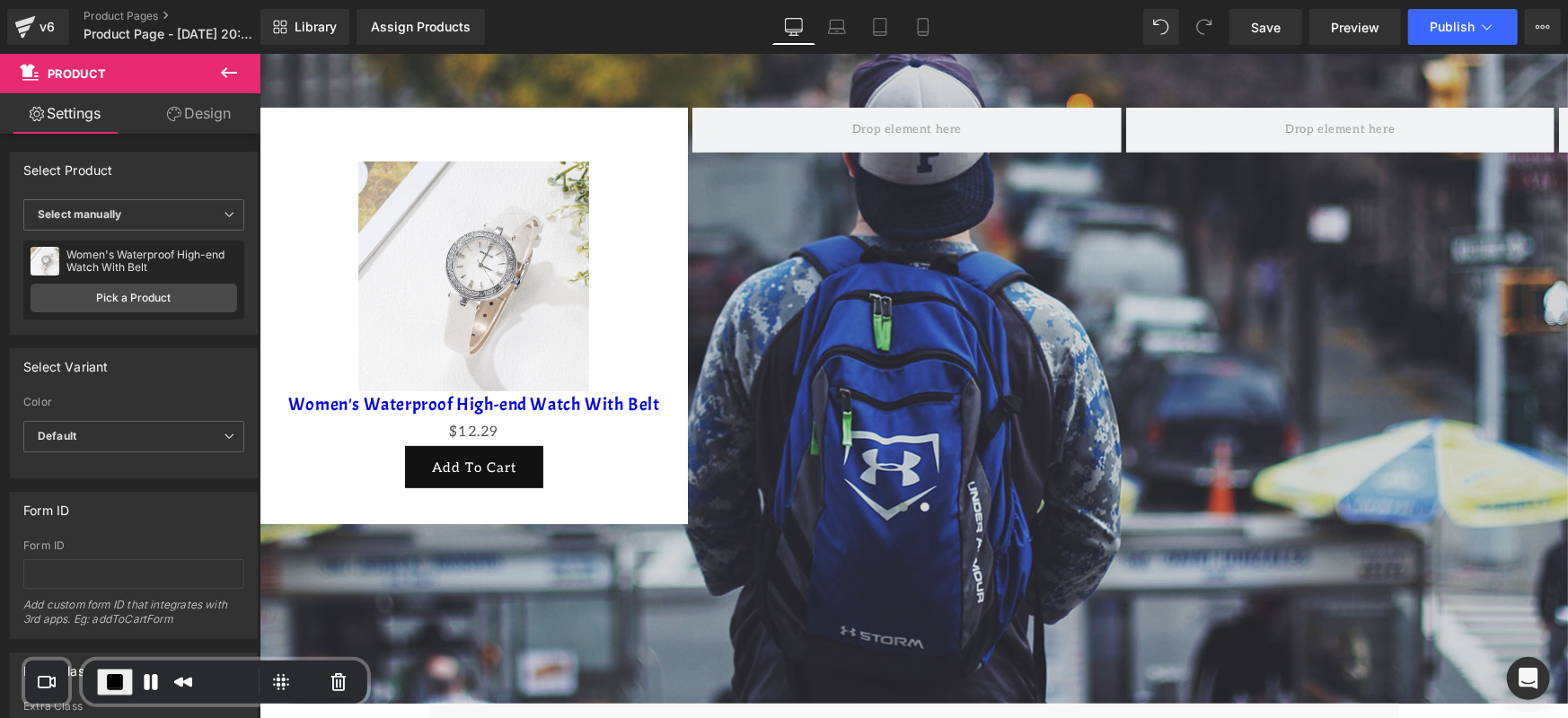
click at [226, 78] on icon at bounding box center [229, 73] width 22 height 22
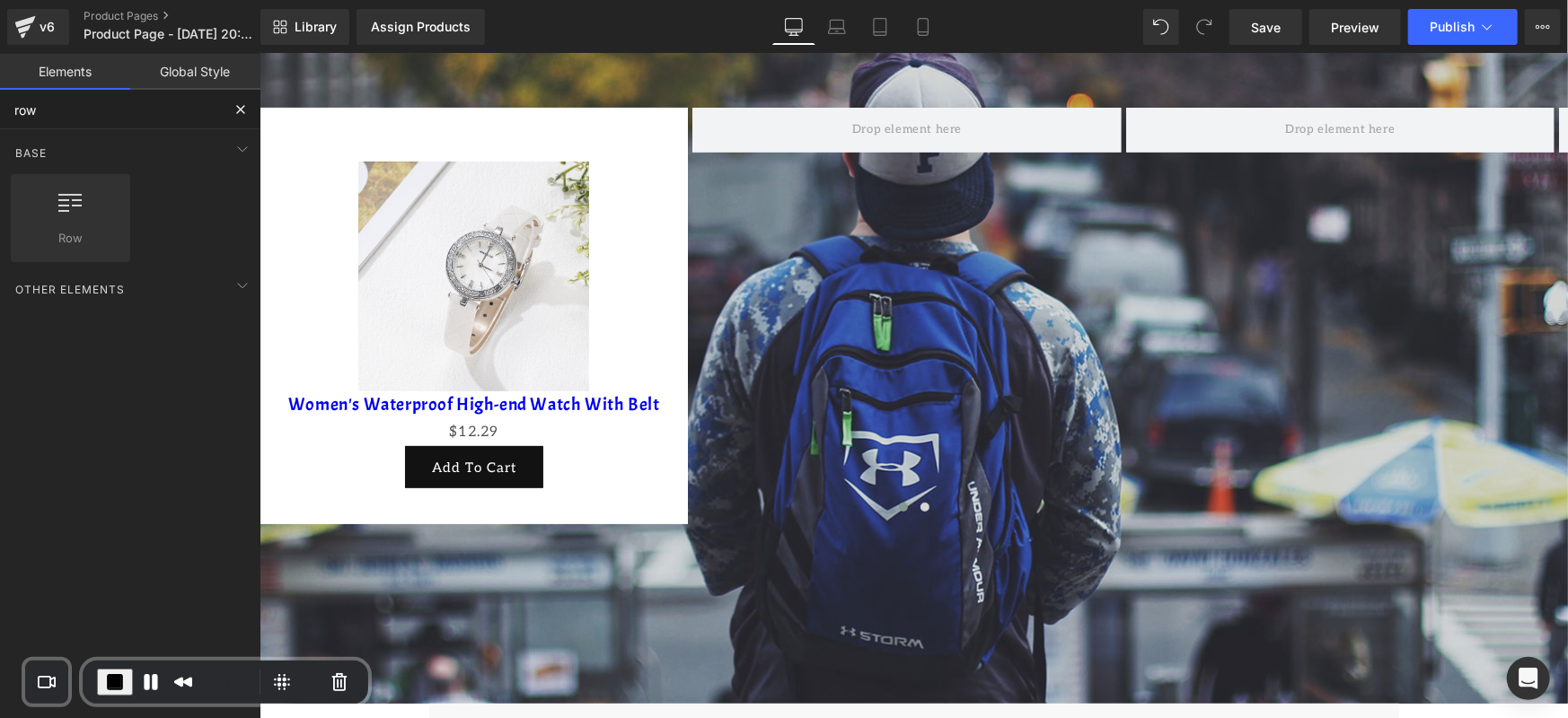
click at [135, 102] on input "row" at bounding box center [110, 109] width 221 height 39
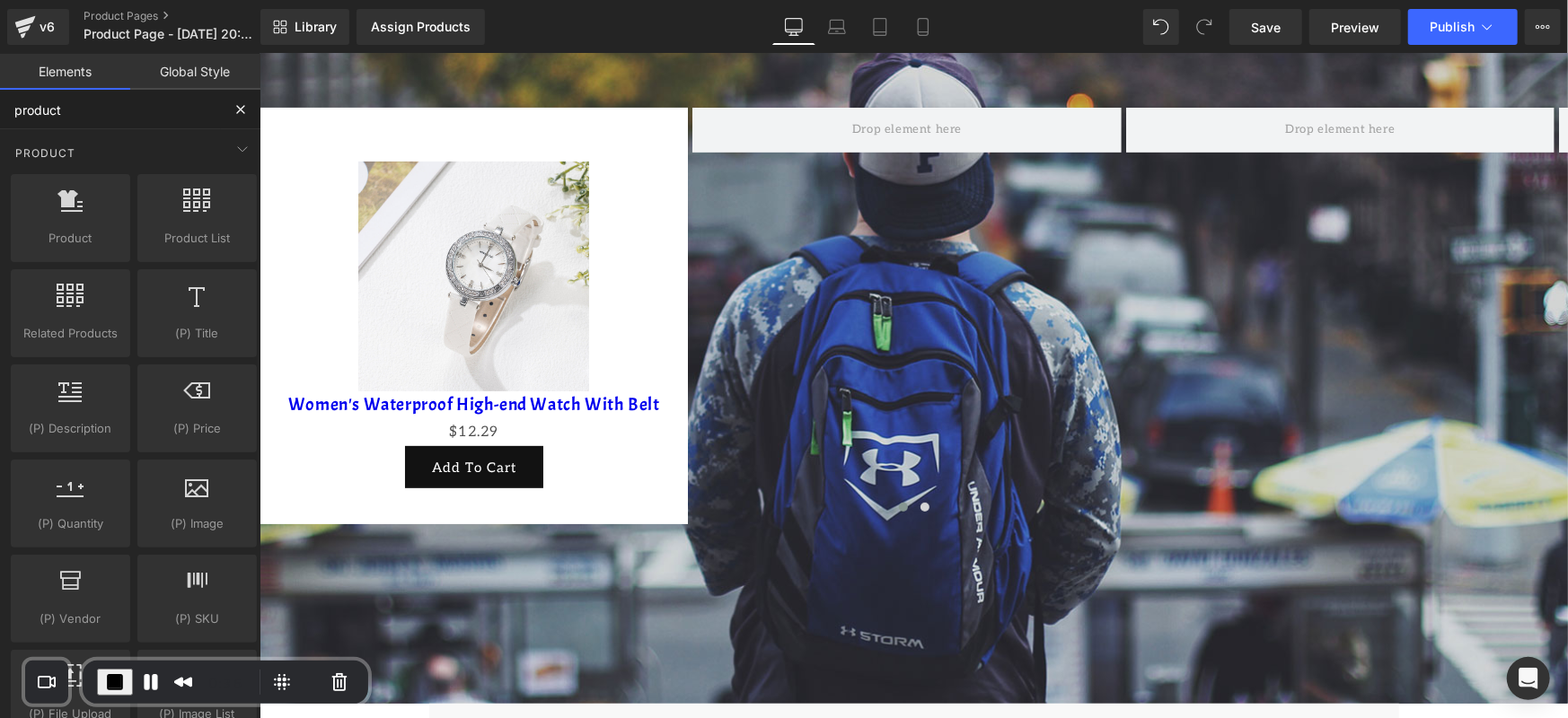
type input "product"
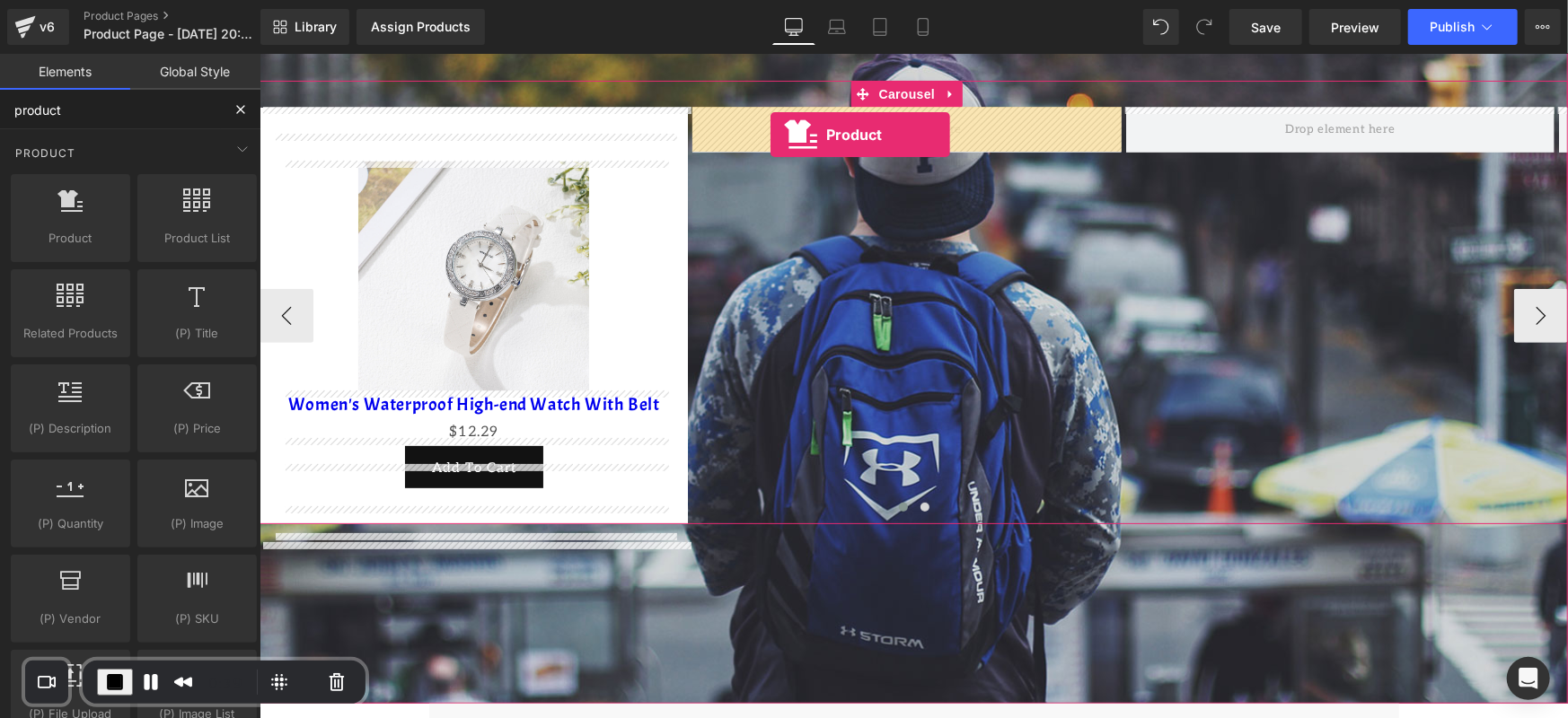
drag, startPoint x: 341, startPoint y: 269, endPoint x: 770, endPoint y: 134, distance: 449.7
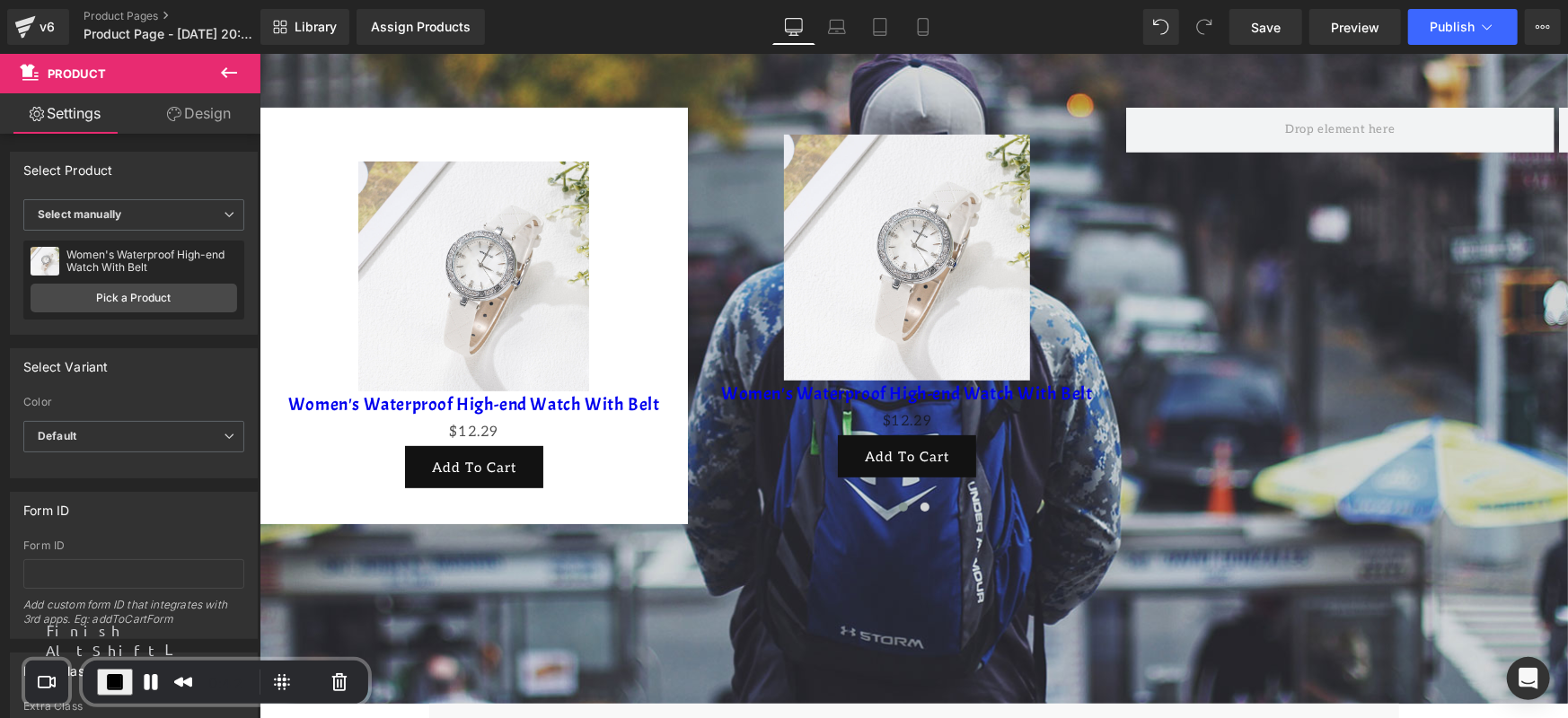
click at [108, 685] on span "End Recording" at bounding box center [115, 682] width 22 height 22
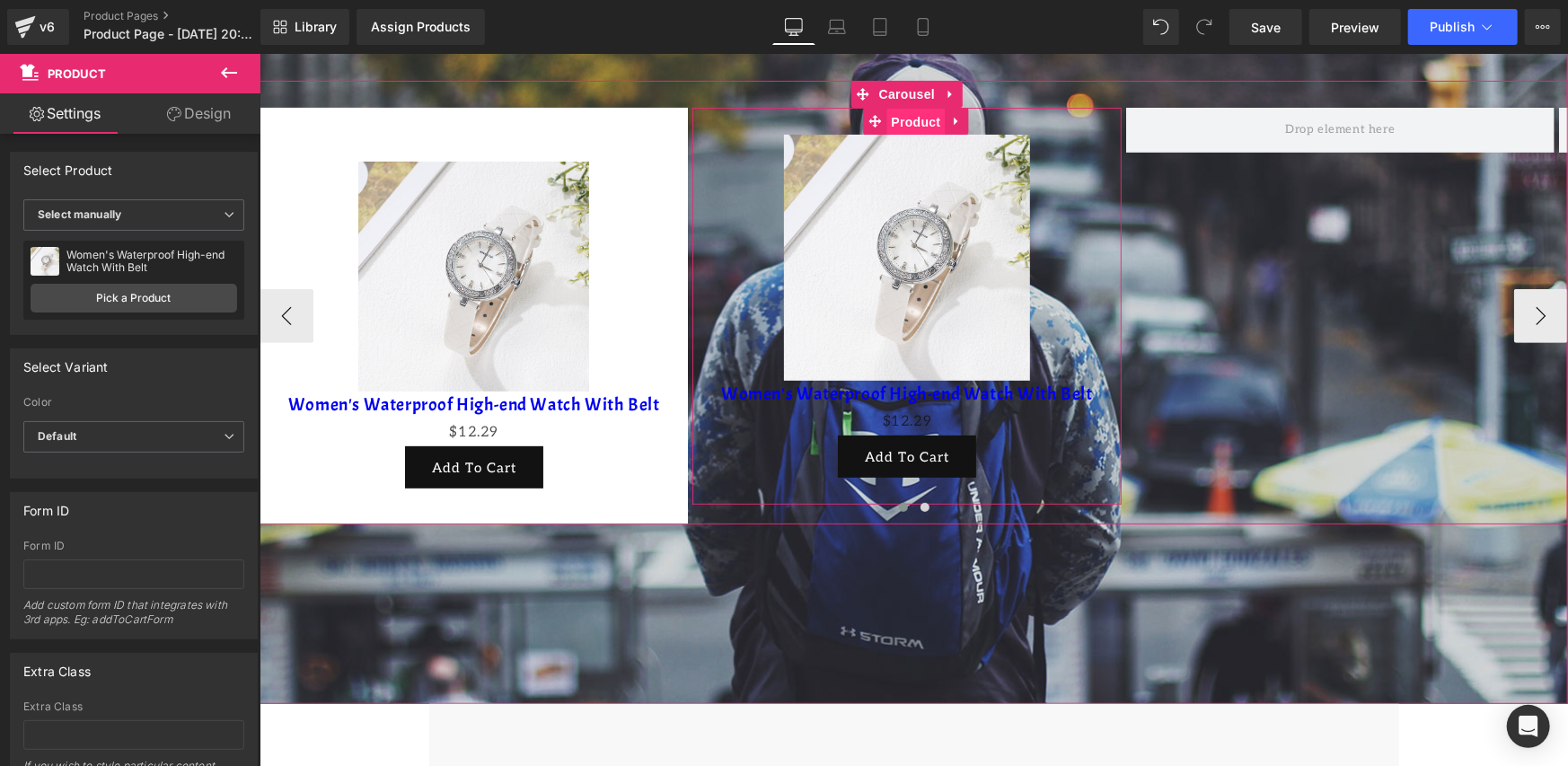
click at [916, 118] on span "Product" at bounding box center [915, 122] width 58 height 27
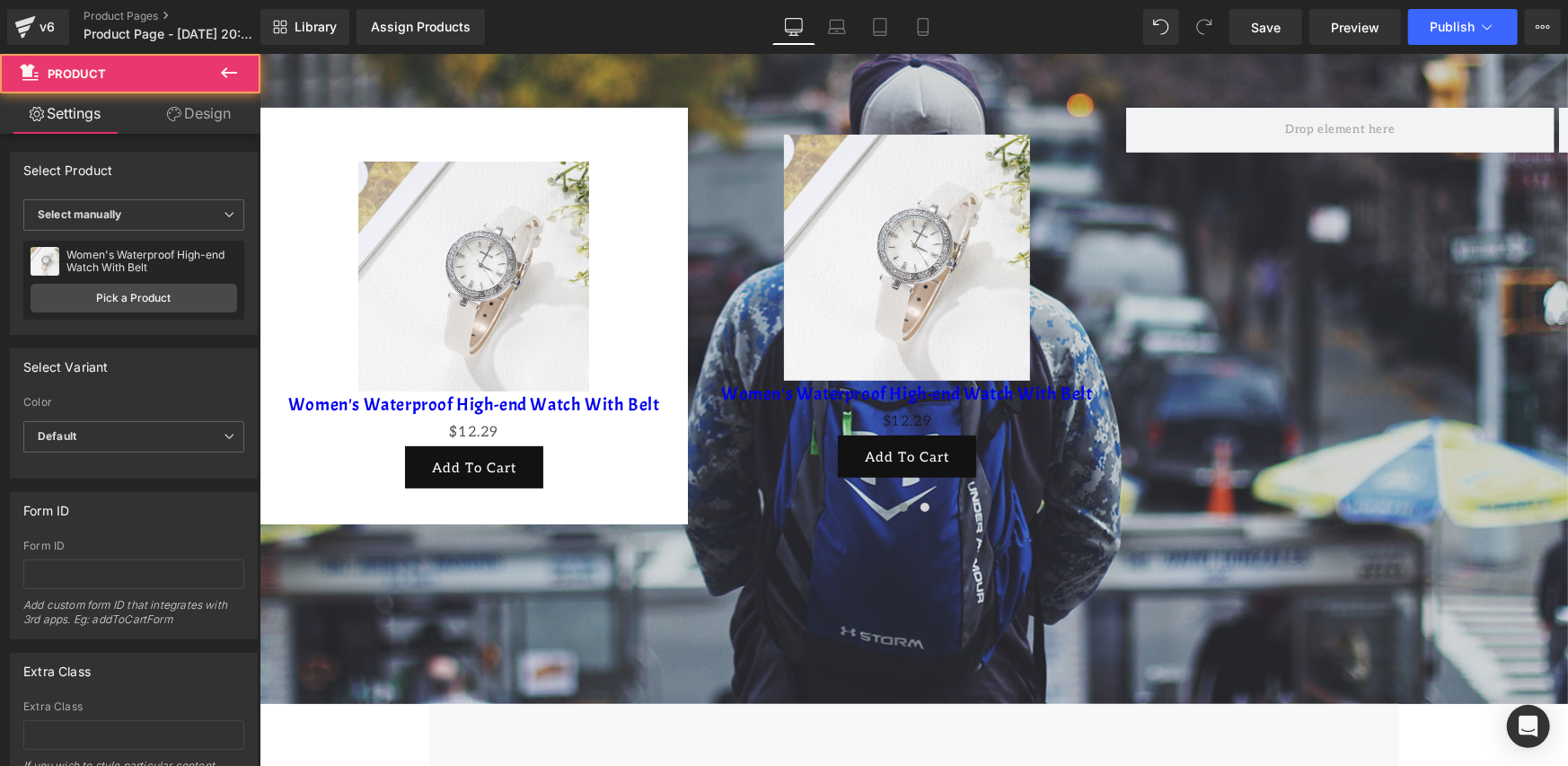
click at [236, 79] on icon at bounding box center [229, 73] width 22 height 22
